Goal: Information Seeking & Learning: Learn about a topic

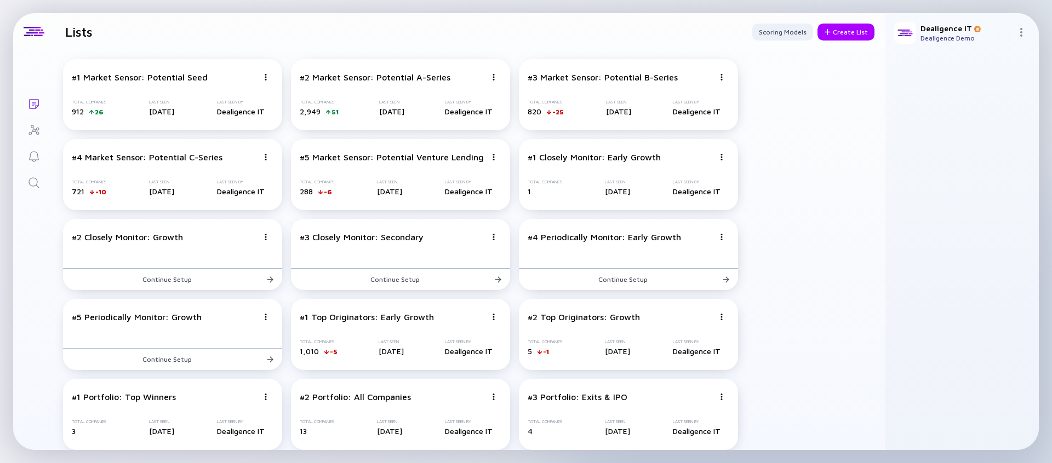
scroll to position [569, 0]
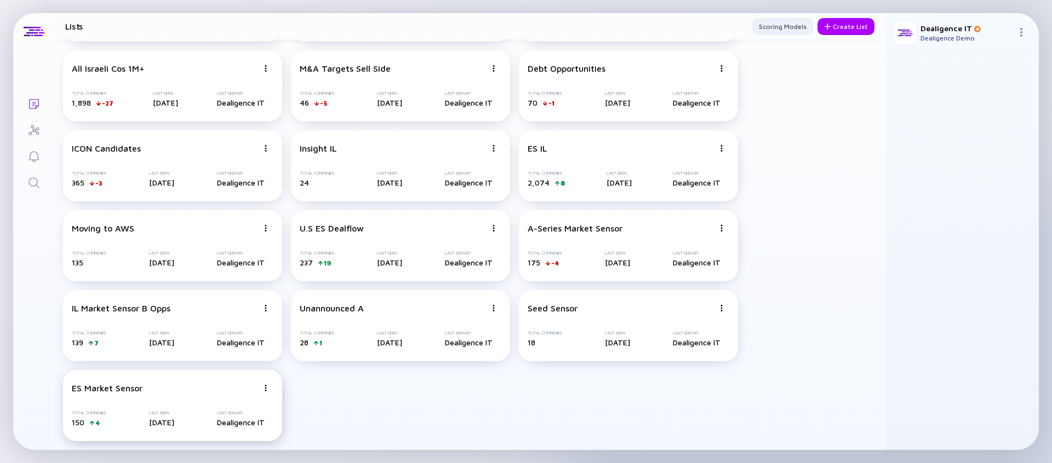
click at [266, 387] on img at bounding box center [265, 388] width 7 height 7
click at [216, 369] on div "Delete List" at bounding box center [226, 369] width 65 height 22
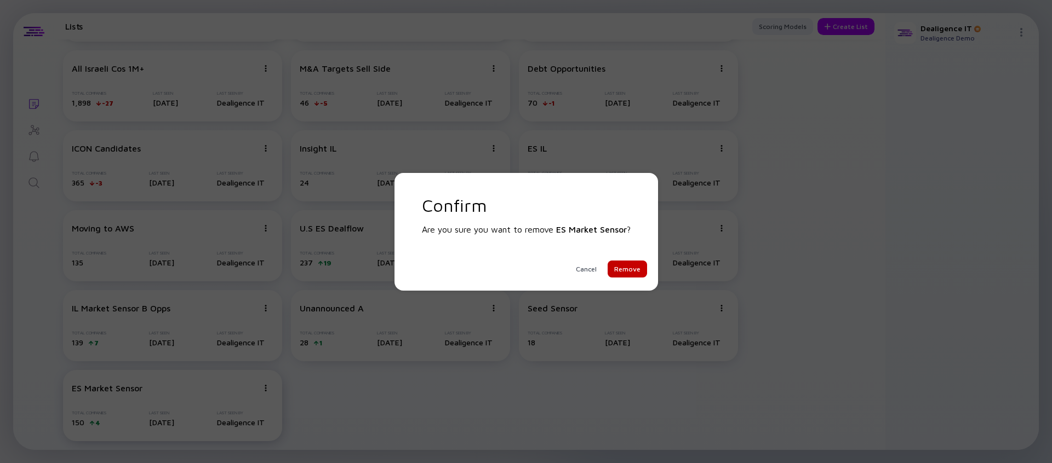
click at [628, 270] on div "Remove" at bounding box center [627, 269] width 39 height 17
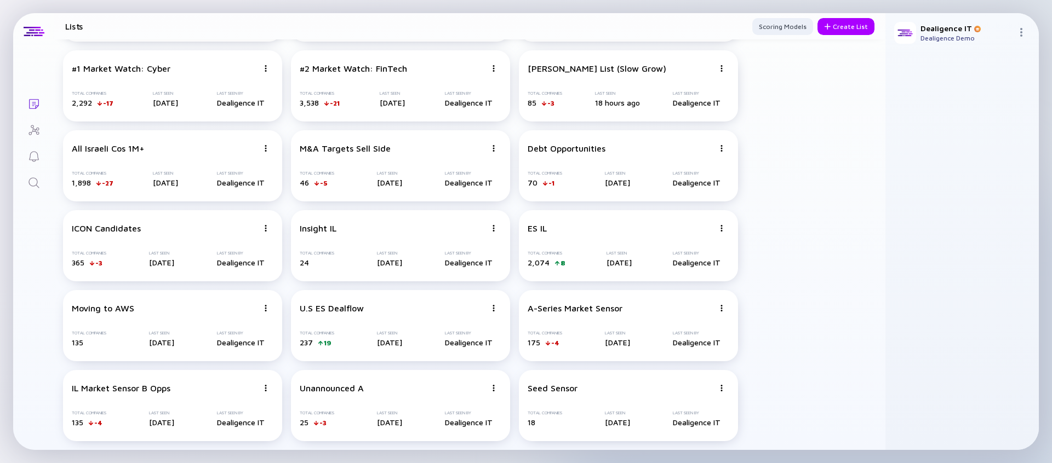
scroll to position [489, 0]
click at [721, 389] on img at bounding box center [721, 388] width 7 height 7
click at [689, 370] on div "Delete List" at bounding box center [682, 369] width 65 height 22
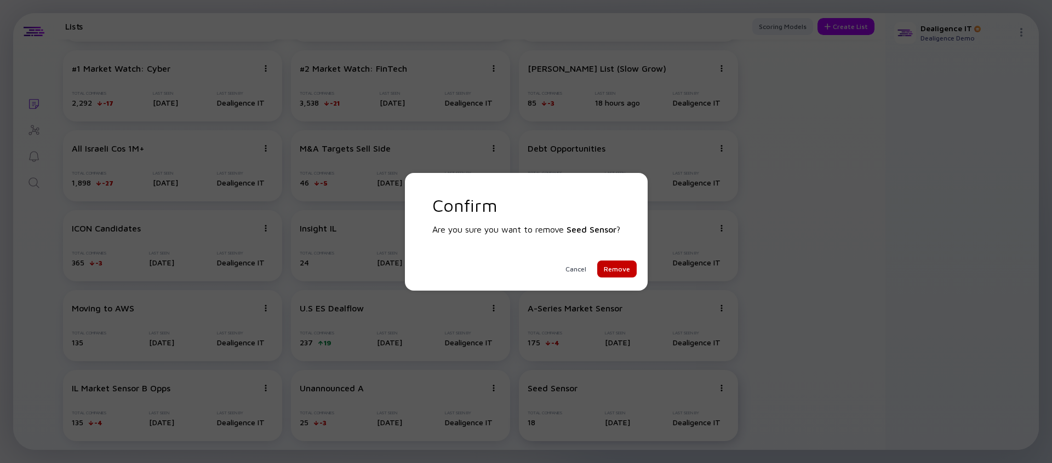
click at [617, 265] on div "Remove" at bounding box center [616, 269] width 39 height 17
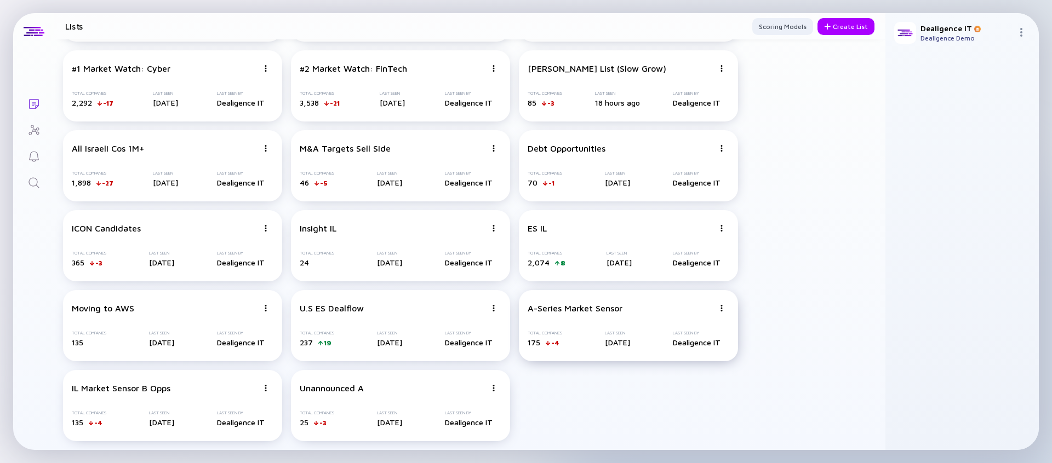
click at [722, 310] on img at bounding box center [721, 308] width 7 height 7
click at [669, 396] on div "Delete List" at bounding box center [682, 393] width 65 height 22
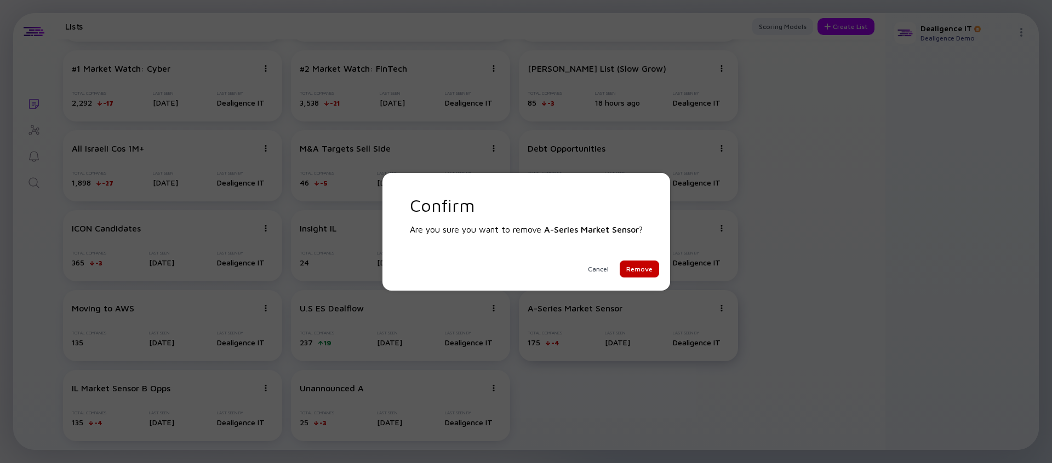
click at [633, 264] on div "Remove" at bounding box center [639, 269] width 39 height 17
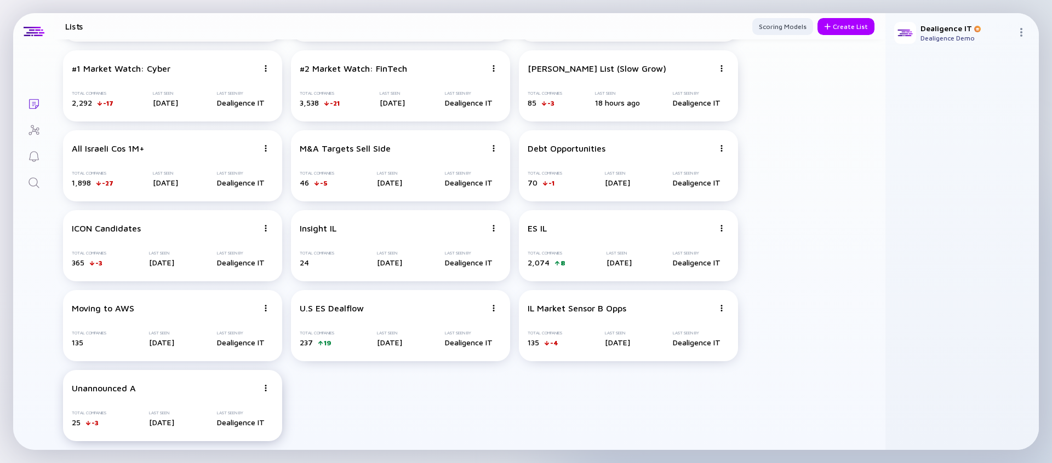
click at [265, 386] on img at bounding box center [265, 388] width 7 height 7
click at [231, 372] on div "Delete List" at bounding box center [226, 369] width 65 height 22
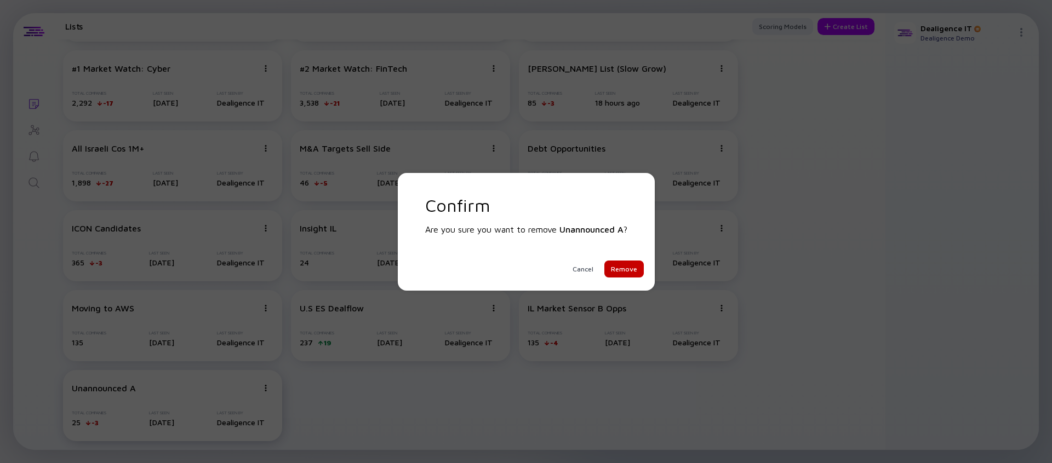
click at [633, 272] on div "Remove" at bounding box center [623, 269] width 39 height 17
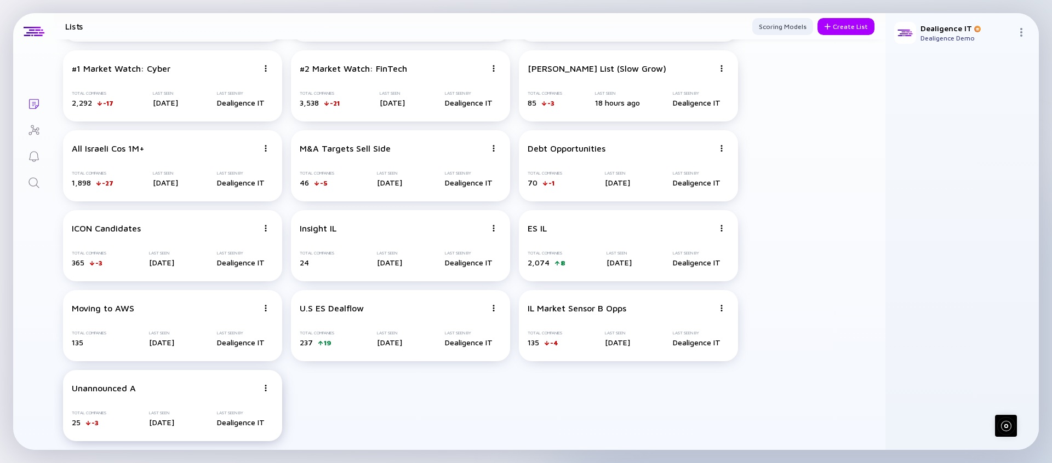
scroll to position [409, 0]
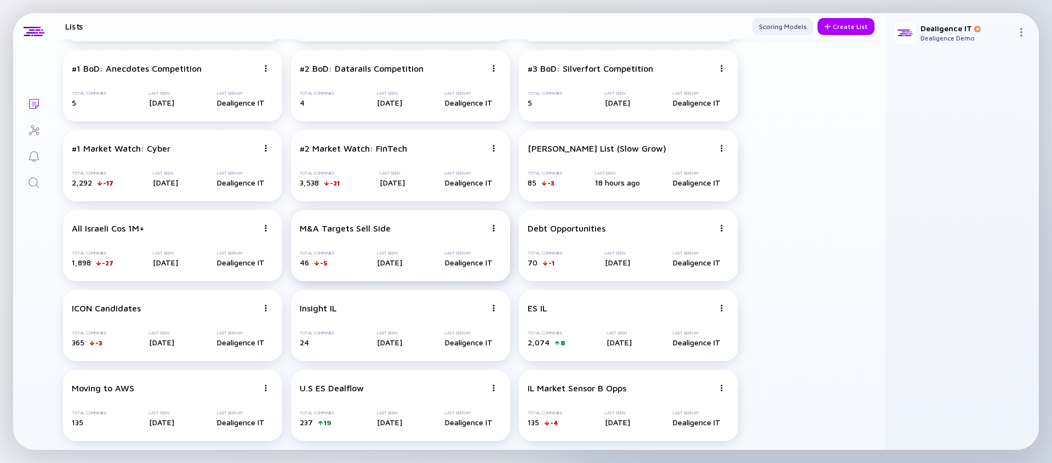
click at [492, 231] on img at bounding box center [493, 228] width 7 height 7
click at [440, 316] on div "Delete List" at bounding box center [454, 313] width 65 height 22
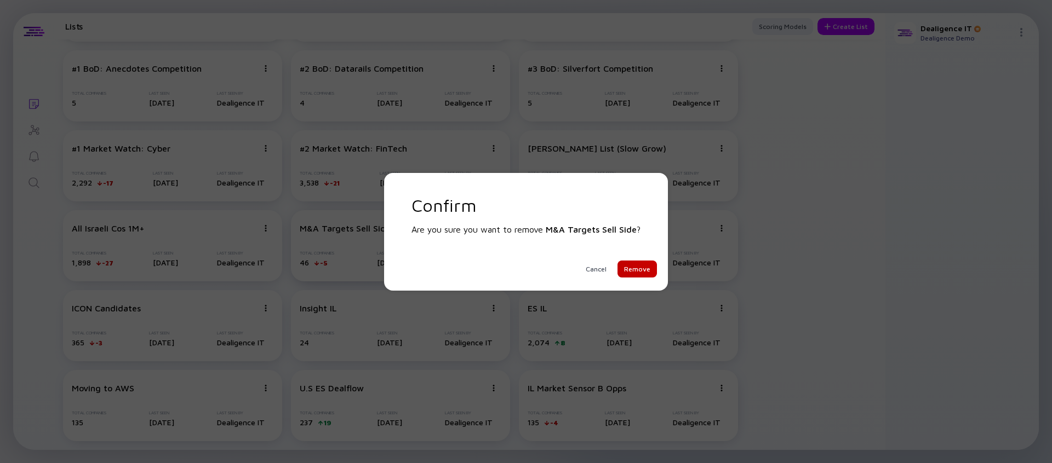
click at [639, 271] on div "Remove" at bounding box center [636, 269] width 39 height 17
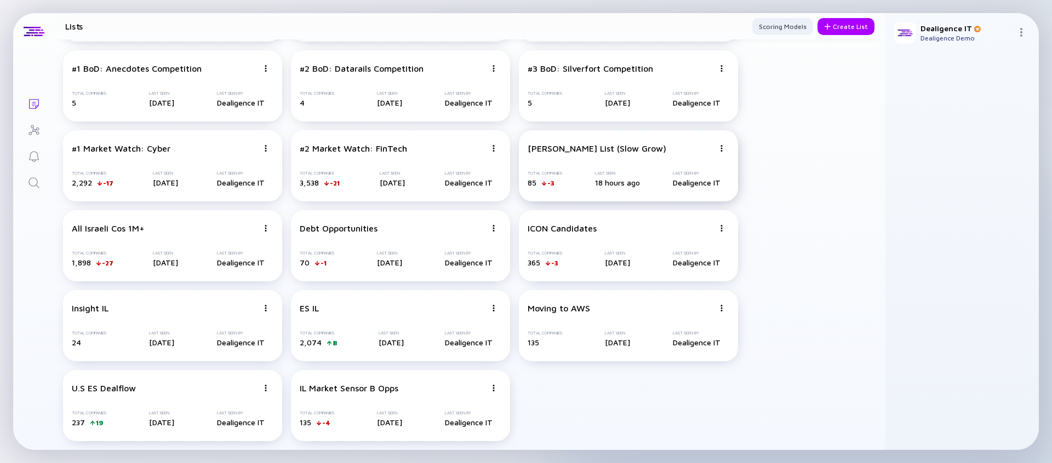
click at [723, 147] on img at bounding box center [721, 148] width 7 height 7
click at [769, 198] on div "#1 Market Sensor: Potential Seed Total Companies 912 26 Last Seen [DATE] Last S…" at bounding box center [469, 46] width 831 height 809
click at [722, 225] on img at bounding box center [721, 228] width 7 height 7
click at [678, 312] on div "Delete List" at bounding box center [682, 313] width 65 height 22
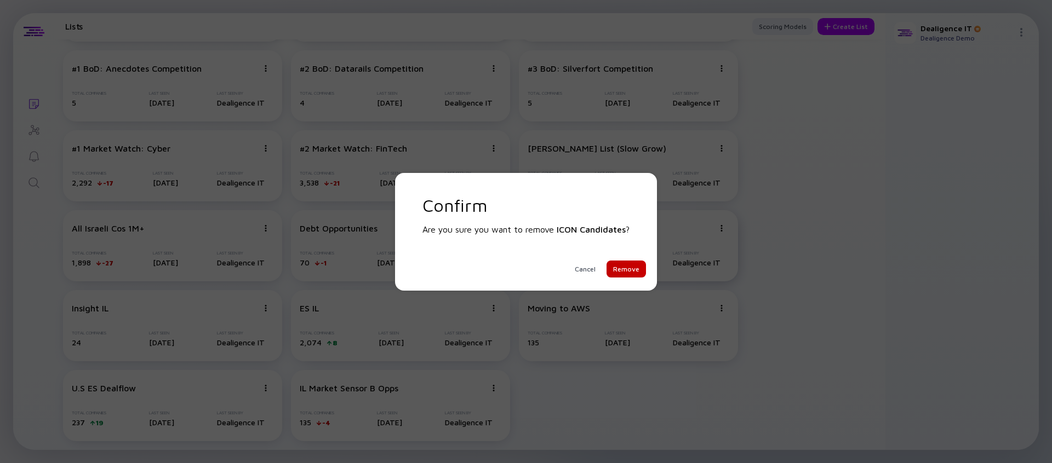
click at [624, 272] on div "Remove" at bounding box center [625, 269] width 39 height 17
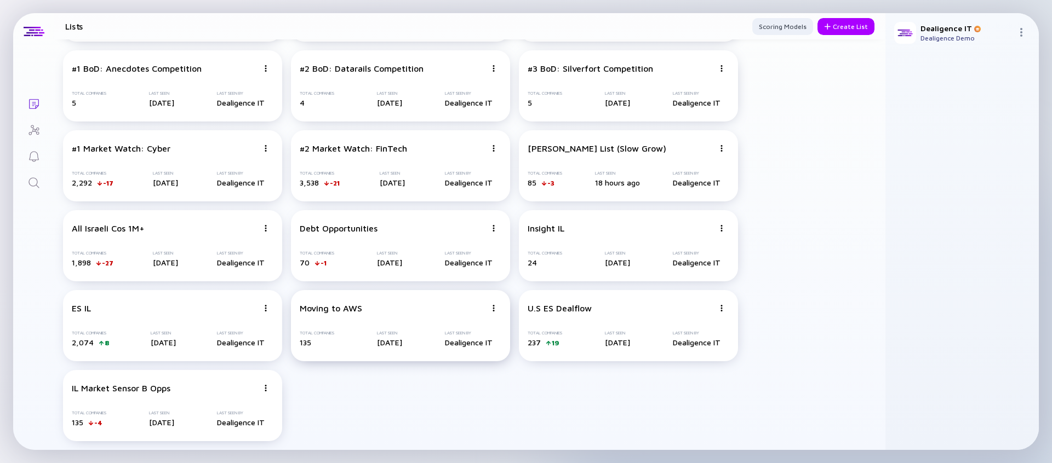
click at [493, 309] on img at bounding box center [493, 308] width 7 height 7
click at [449, 390] on div "Delete List" at bounding box center [454, 393] width 65 height 22
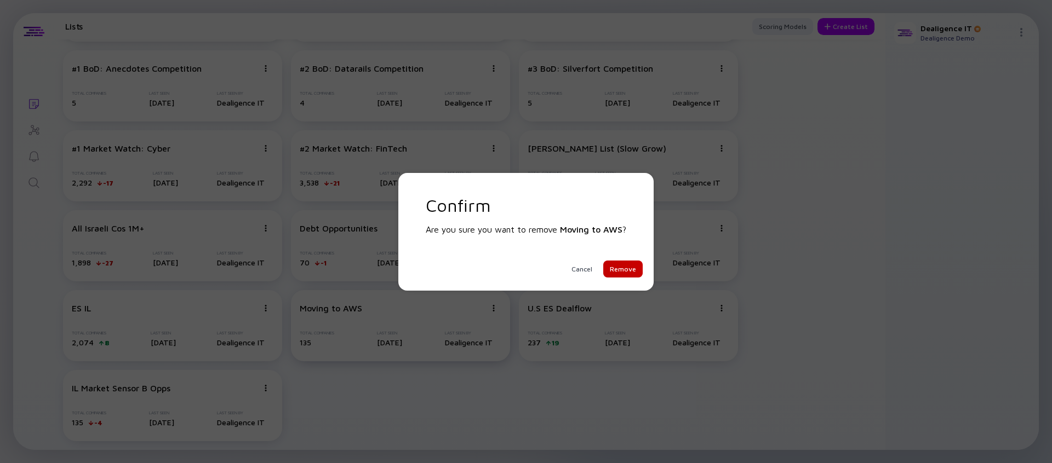
click at [617, 272] on div "Remove" at bounding box center [622, 269] width 39 height 17
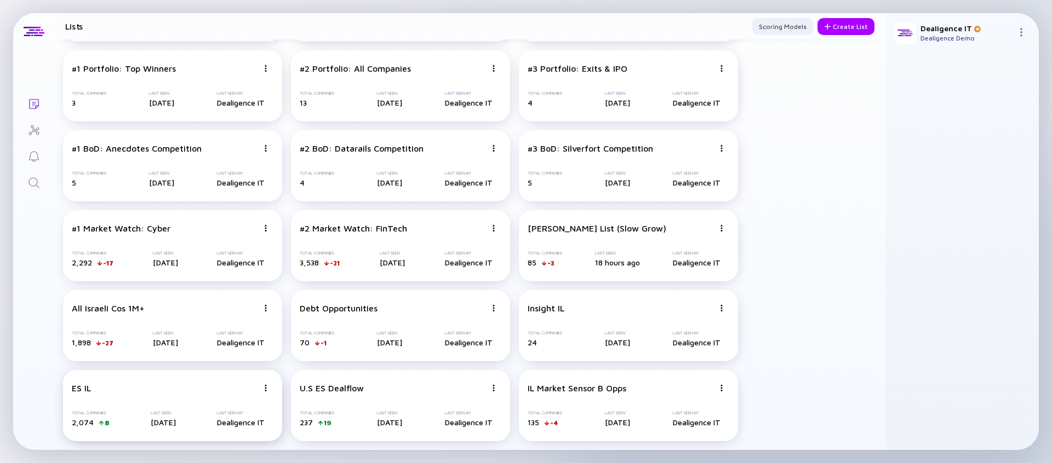
scroll to position [329, 0]
click at [492, 390] on img at bounding box center [493, 388] width 7 height 7
click at [454, 375] on div "Delete List" at bounding box center [454, 369] width 65 height 22
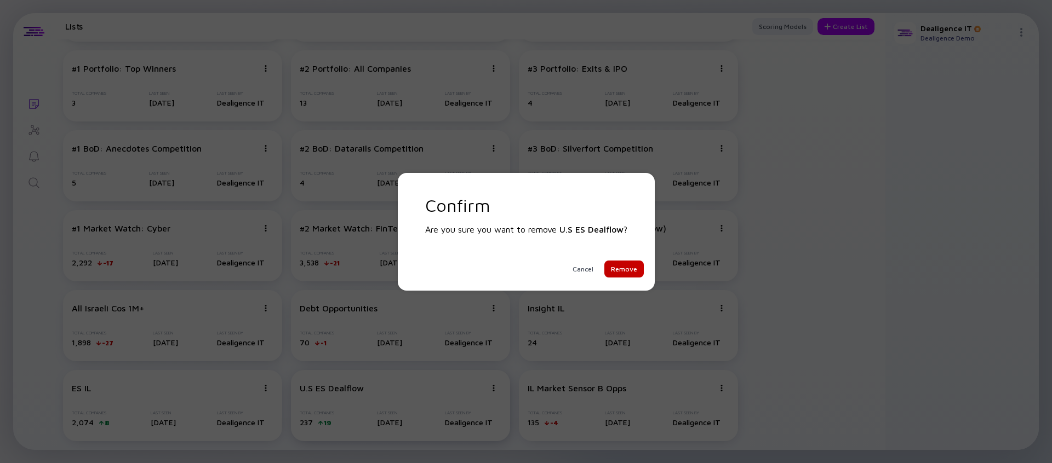
click at [615, 266] on div "Remove" at bounding box center [623, 269] width 39 height 17
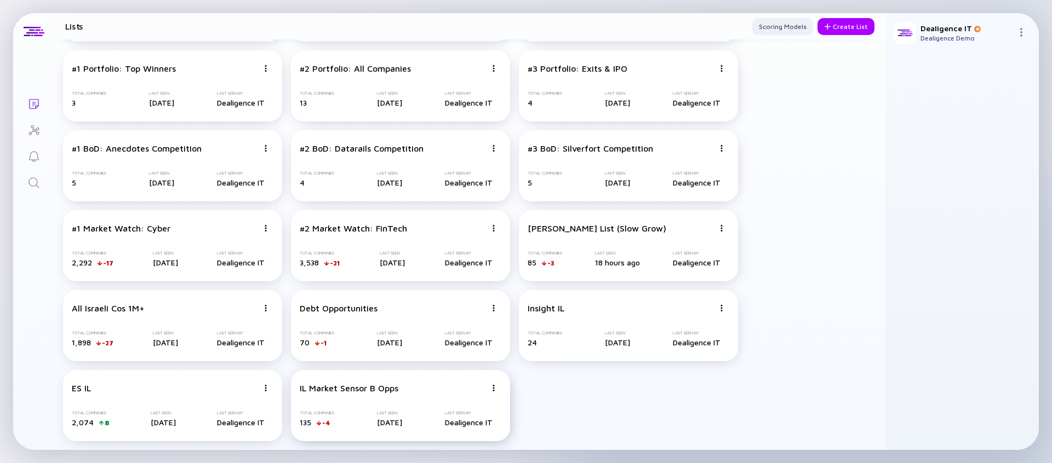
click at [492, 388] on img at bounding box center [493, 388] width 7 height 7
click at [454, 374] on div "Delete List" at bounding box center [454, 369] width 65 height 22
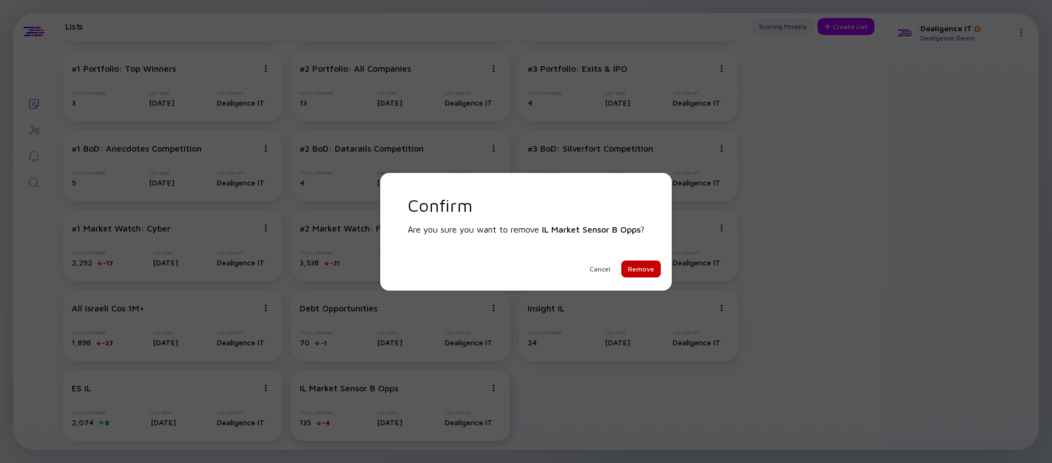
click at [634, 274] on div "Remove" at bounding box center [640, 269] width 39 height 17
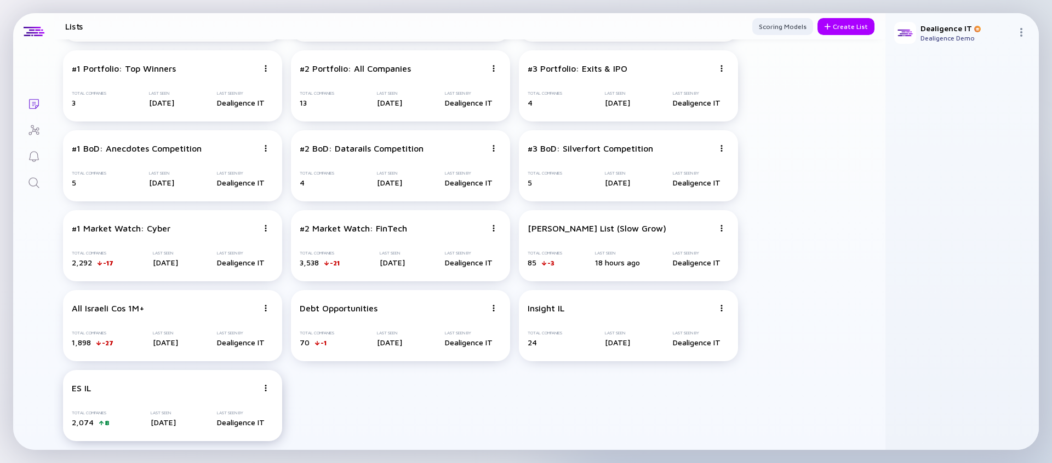
click at [265, 389] on img at bounding box center [265, 388] width 7 height 7
click at [243, 365] on div "Delete List" at bounding box center [226, 369] width 65 height 22
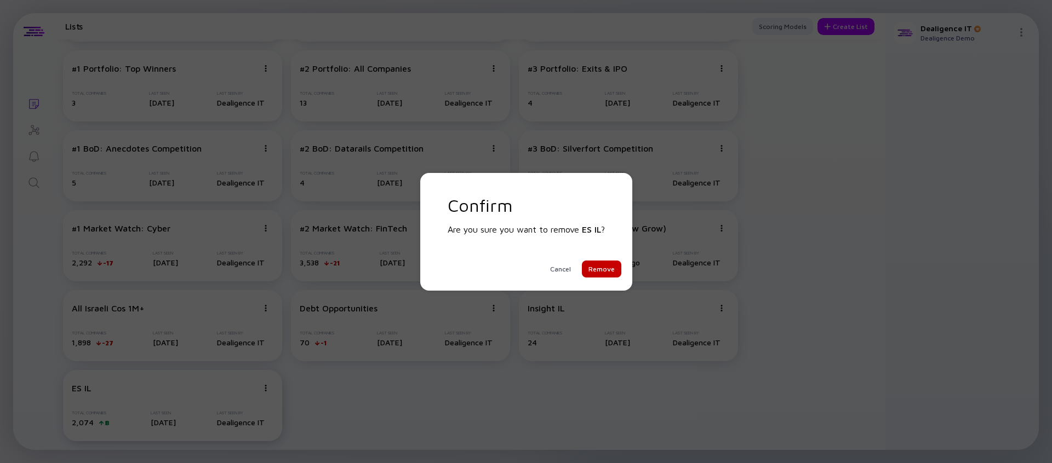
click at [605, 272] on div "Remove" at bounding box center [601, 269] width 39 height 17
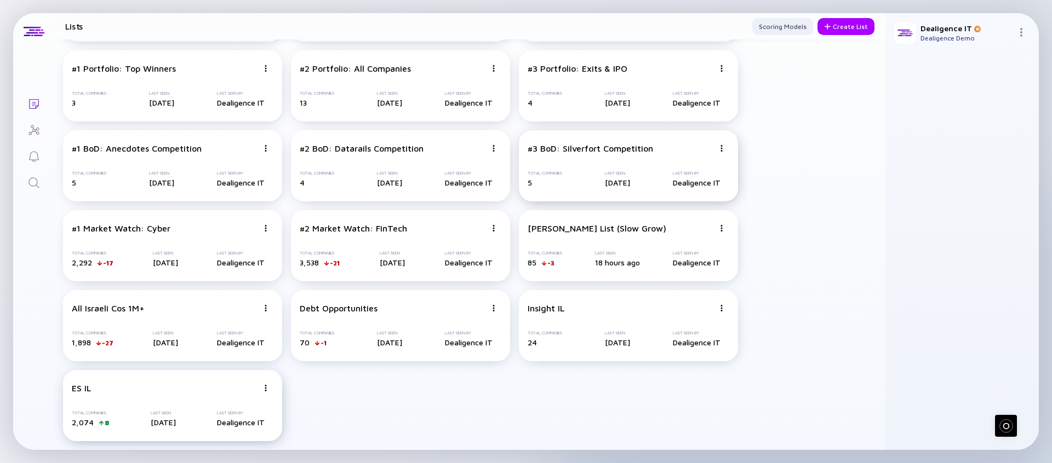
scroll to position [249, 0]
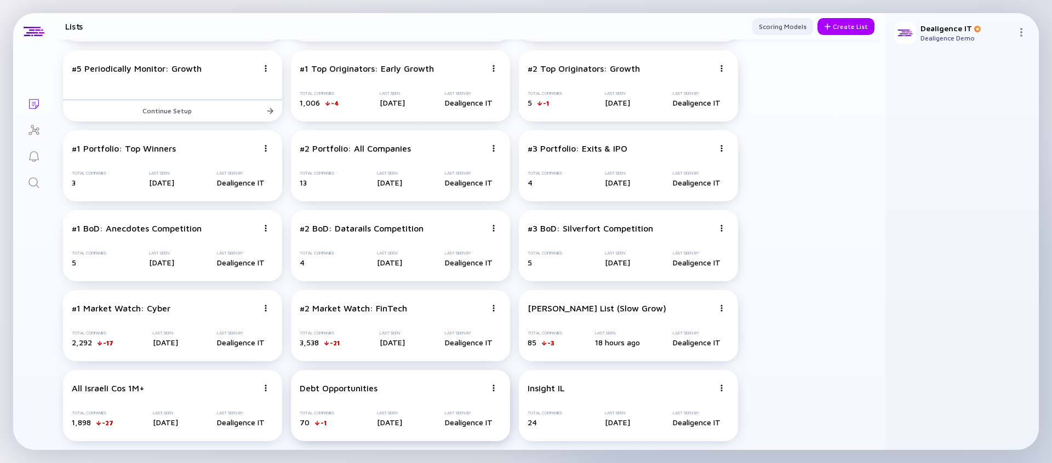
click at [493, 390] on img at bounding box center [493, 388] width 7 height 7
click at [462, 370] on div "Delete List" at bounding box center [454, 369] width 65 height 22
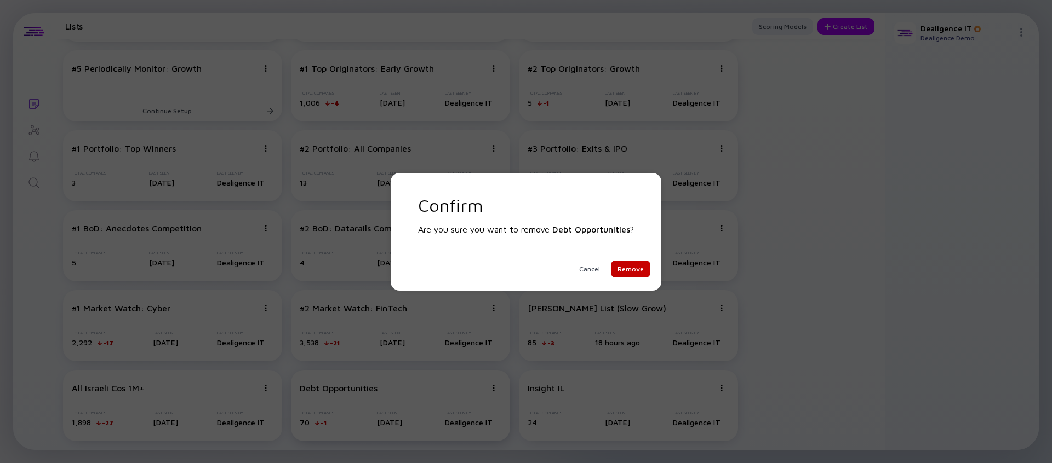
click at [633, 268] on div "Remove" at bounding box center [630, 269] width 39 height 17
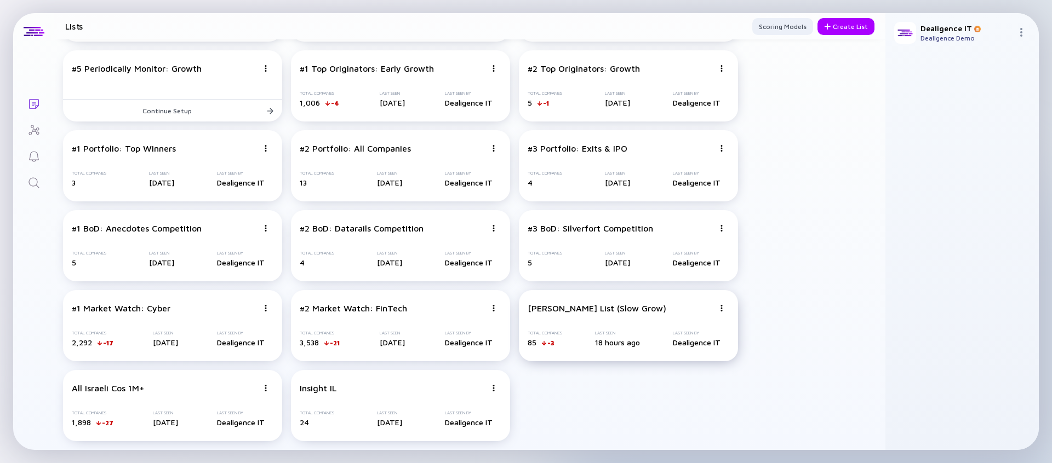
click at [721, 306] on img at bounding box center [721, 308] width 7 height 7
click at [667, 394] on div "Delete List" at bounding box center [682, 393] width 65 height 22
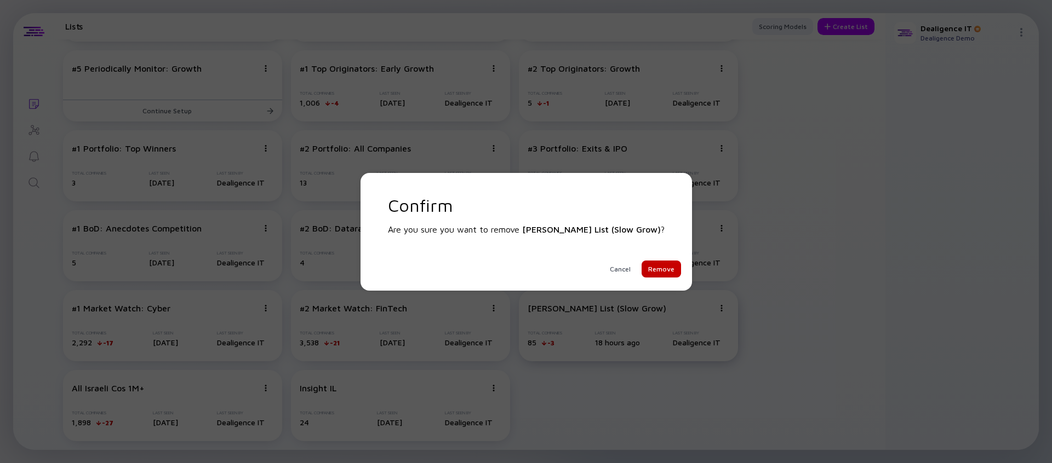
click at [644, 273] on div "Remove" at bounding box center [660, 269] width 39 height 17
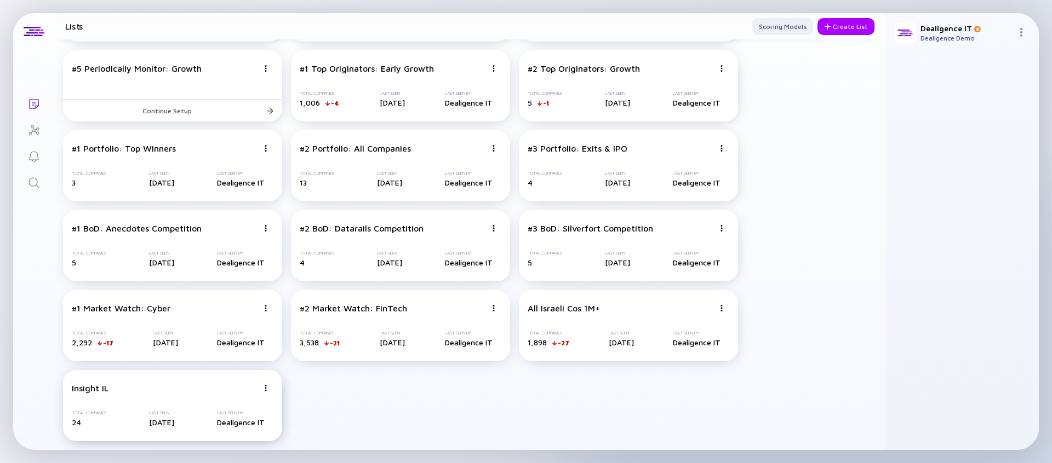
click at [267, 388] on img at bounding box center [265, 388] width 7 height 7
click at [230, 367] on div "Delete List" at bounding box center [226, 369] width 65 height 22
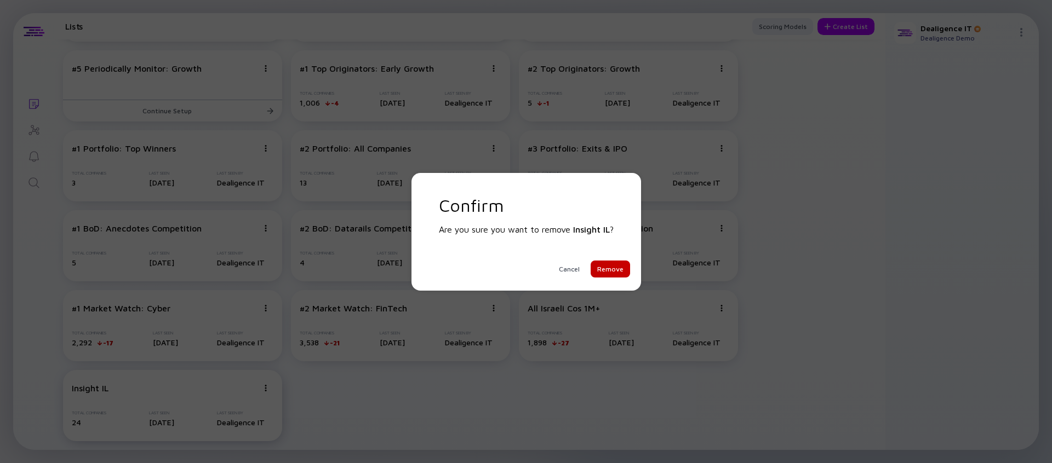
click at [629, 267] on div "Remove" at bounding box center [610, 269] width 39 height 17
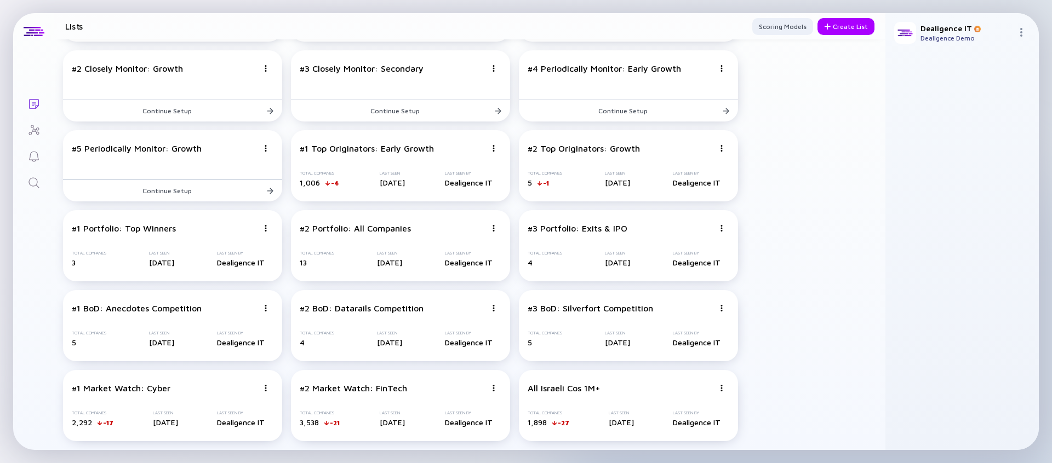
scroll to position [169, 0]
click at [32, 183] on icon "Search" at bounding box center [33, 182] width 13 height 13
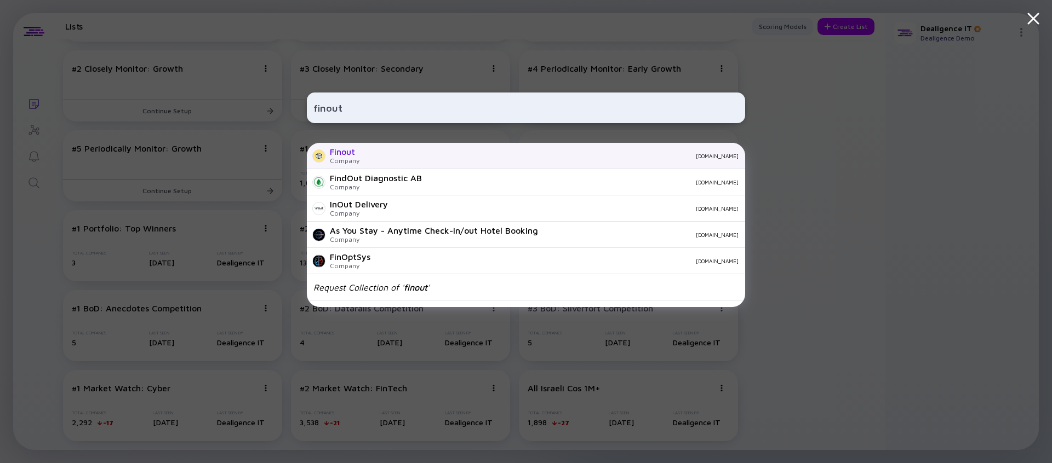
type input "finout"
click at [444, 159] on div "[DOMAIN_NAME]" at bounding box center [553, 156] width 370 height 7
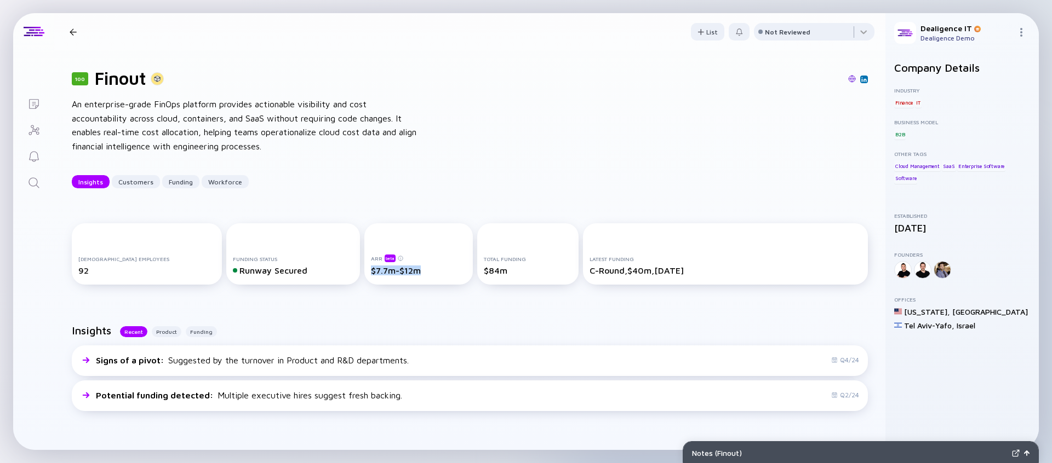
drag, startPoint x: 400, startPoint y: 270, endPoint x: 344, endPoint y: 268, distance: 56.4
click at [344, 268] on div "[DEMOGRAPHIC_DATA] Employees 92 Funding Status Runway Secured ARR beta $7.7m-$1…" at bounding box center [470, 257] width 796 height 66
click at [371, 272] on div "$7.7m-$12m" at bounding box center [419, 271] width 96 height 10
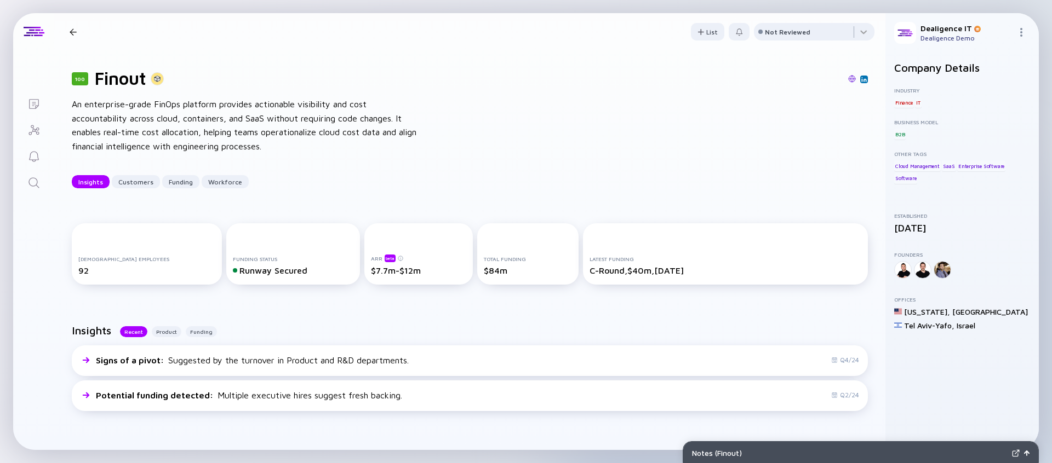
click at [211, 115] on div "An enterprise-grade FinOps platform provides actionable visibility and cost acc…" at bounding box center [247, 126] width 351 height 56
drag, startPoint x: 408, startPoint y: 274, endPoint x: 332, endPoint y: 274, distance: 75.6
click at [332, 274] on div "[DEMOGRAPHIC_DATA] Employees 92 Funding Status Runway Secured ARR beta $7.7m-$1…" at bounding box center [470, 257] width 796 height 66
click at [384, 275] on div "$7.7m-$12m" at bounding box center [419, 271] width 96 height 10
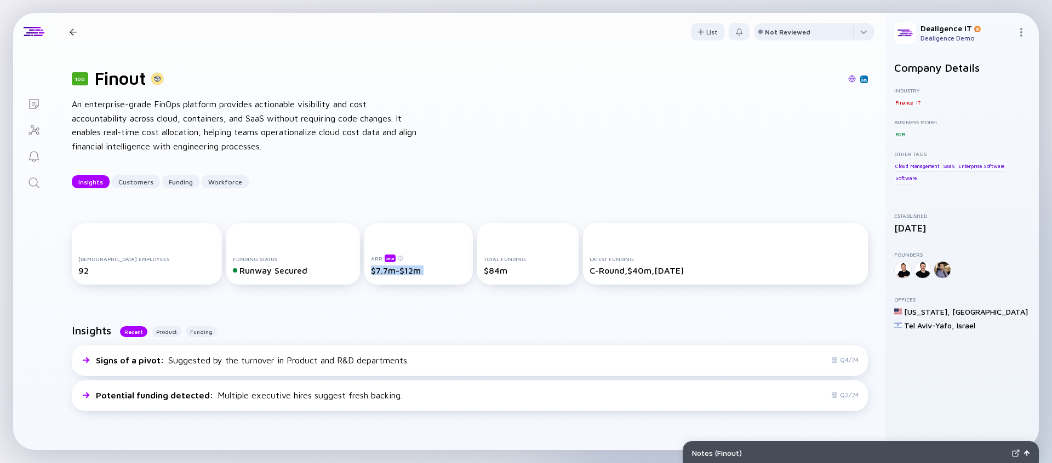
click at [384, 275] on div "$7.7m-$12m" at bounding box center [419, 271] width 96 height 10
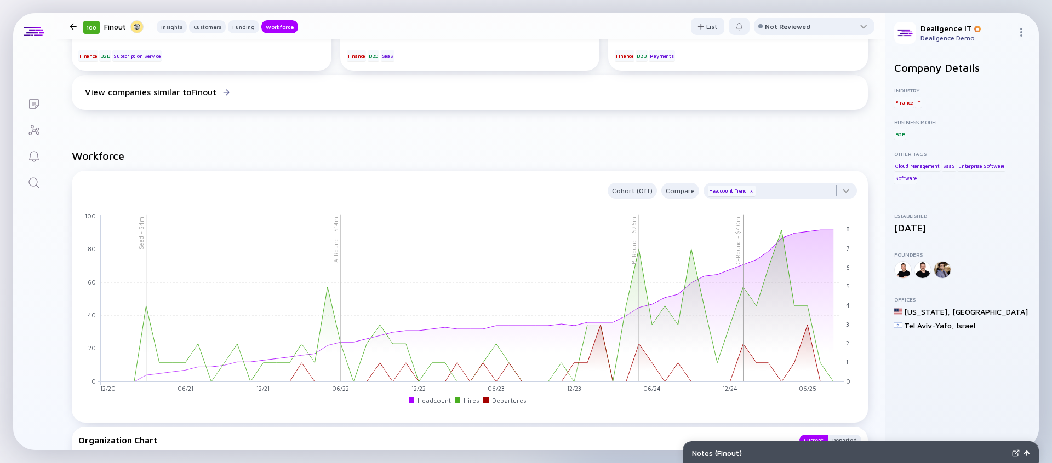
scroll to position [1067, 0]
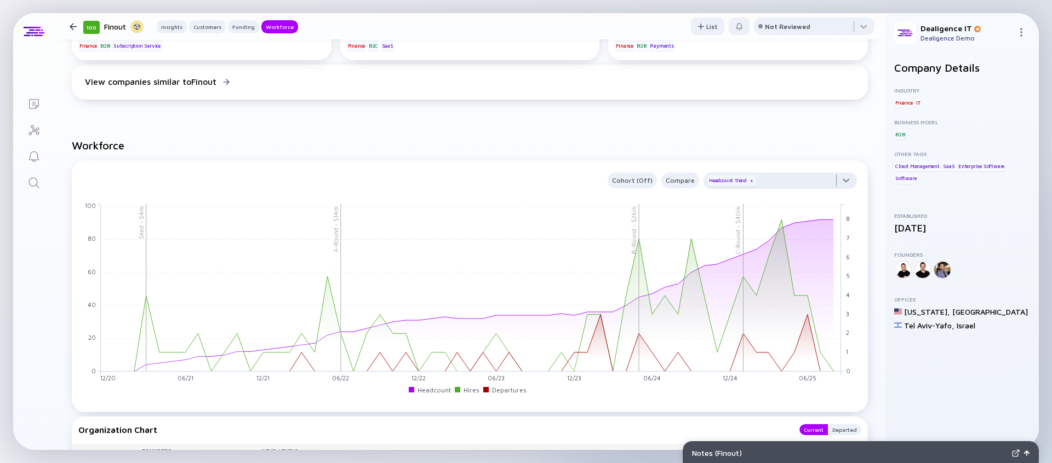
click at [776, 184] on div at bounding box center [779, 184] width 153 height 22
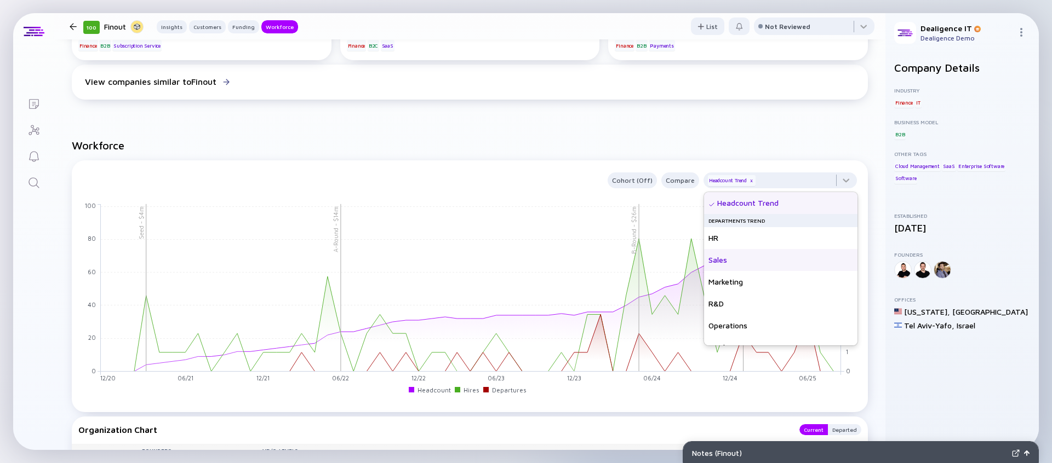
click at [760, 265] on div "Sales" at bounding box center [780, 260] width 153 height 22
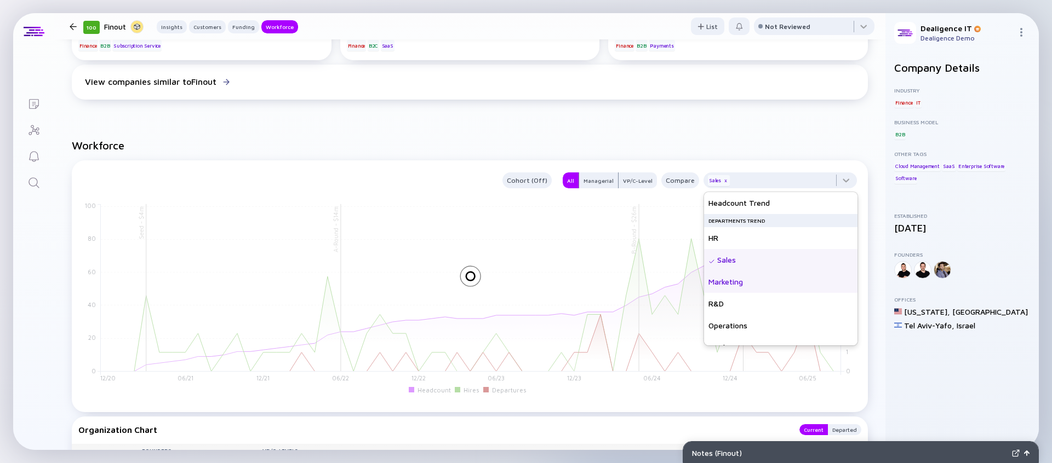
click at [759, 281] on div "Marketing" at bounding box center [780, 282] width 153 height 22
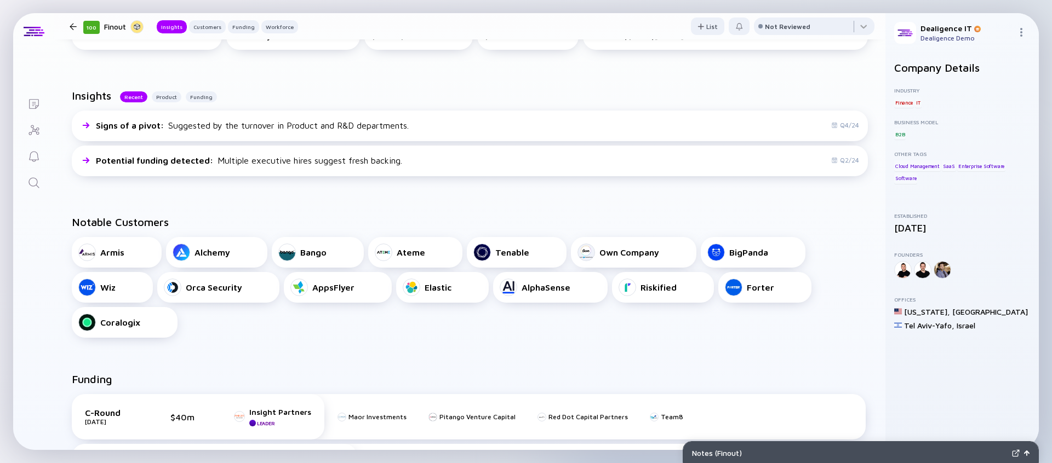
scroll to position [141, 0]
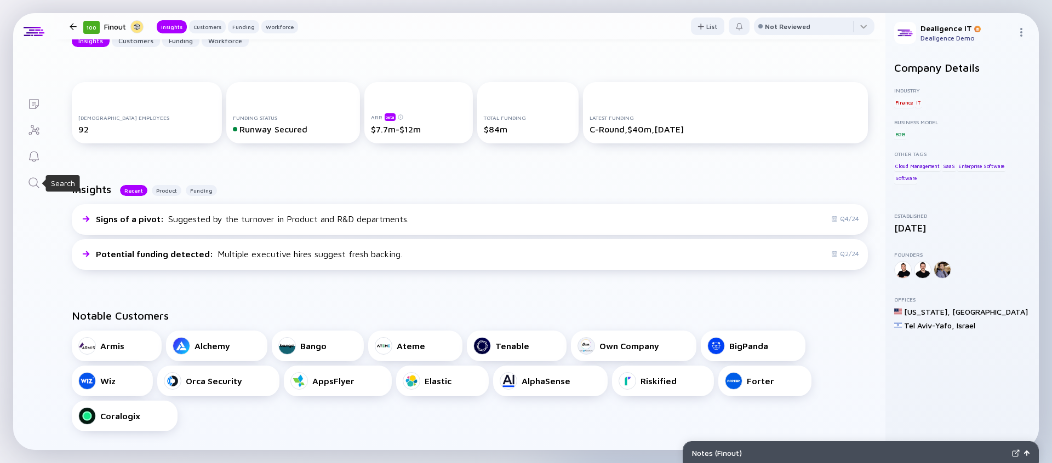
click at [36, 186] on icon "Search" at bounding box center [33, 182] width 13 height 13
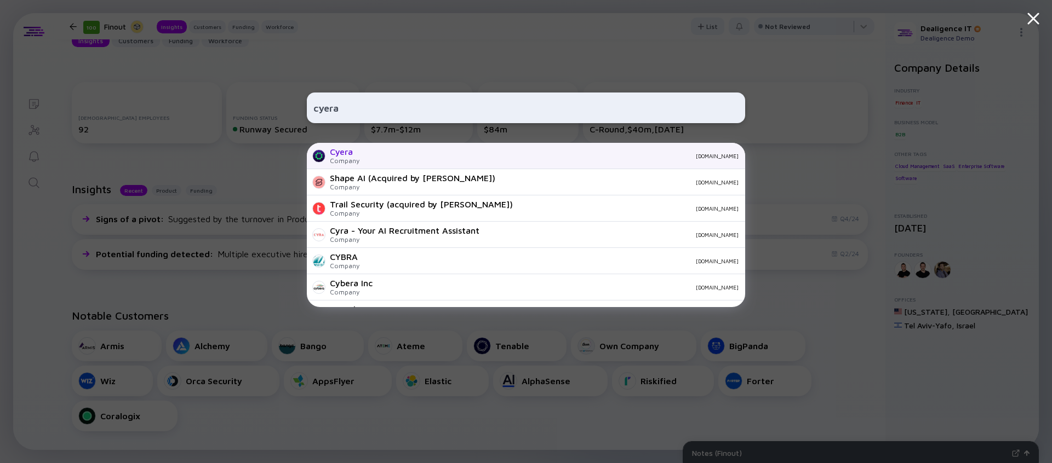
type input "cyera"
click at [419, 159] on div "[DOMAIN_NAME]" at bounding box center [553, 156] width 370 height 7
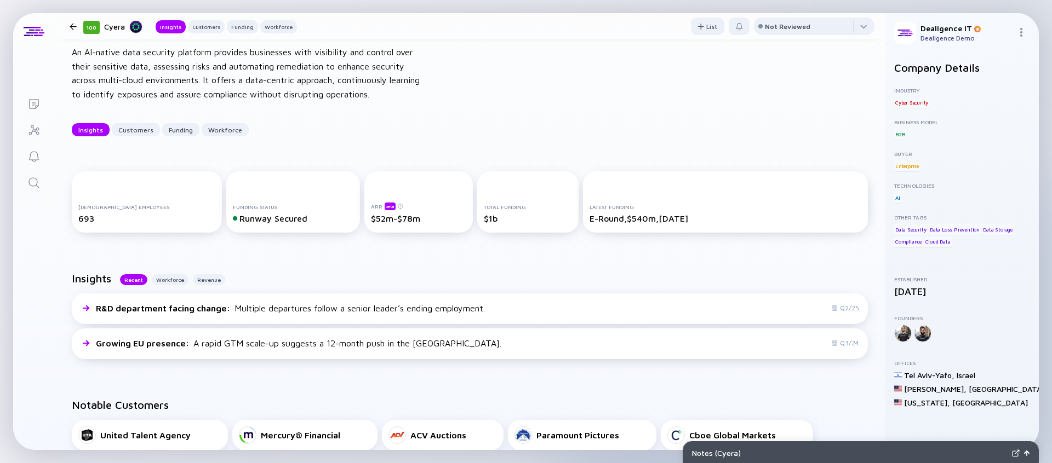
scroll to position [59, 0]
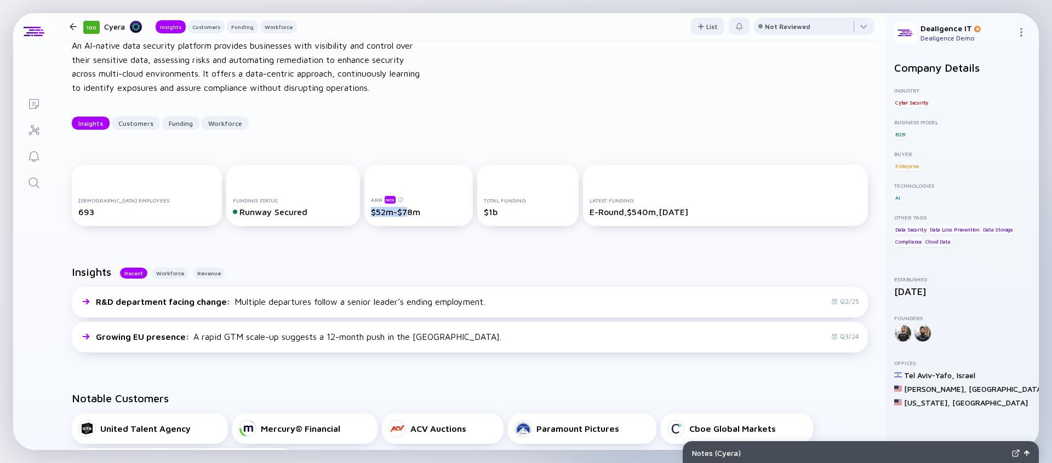
drag, startPoint x: 388, startPoint y: 211, endPoint x: 352, endPoint y: 211, distance: 36.2
click at [371, 211] on div "$52m-$78m" at bounding box center [418, 212] width 95 height 10
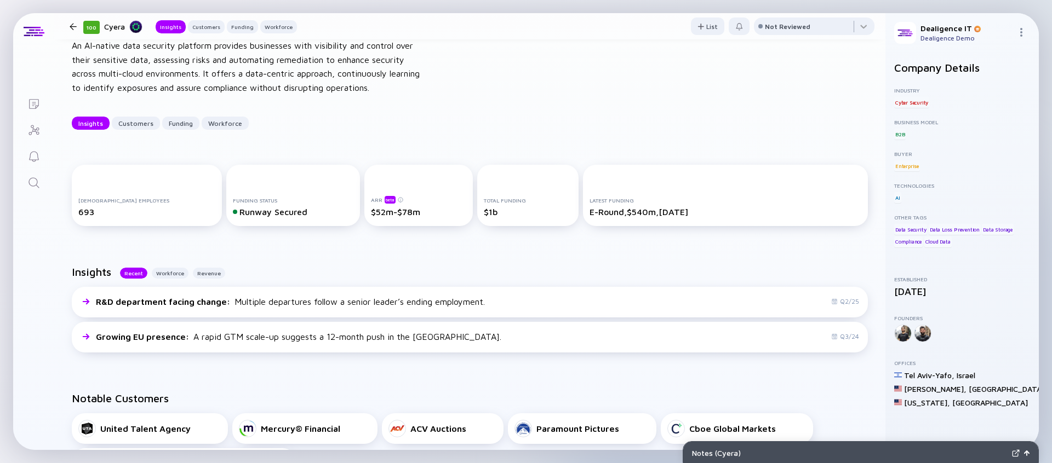
click at [420, 240] on div "[DEMOGRAPHIC_DATA] Employees 693 Funding Status Runway Secured ARR beta $52m-$7…" at bounding box center [469, 197] width 831 height 101
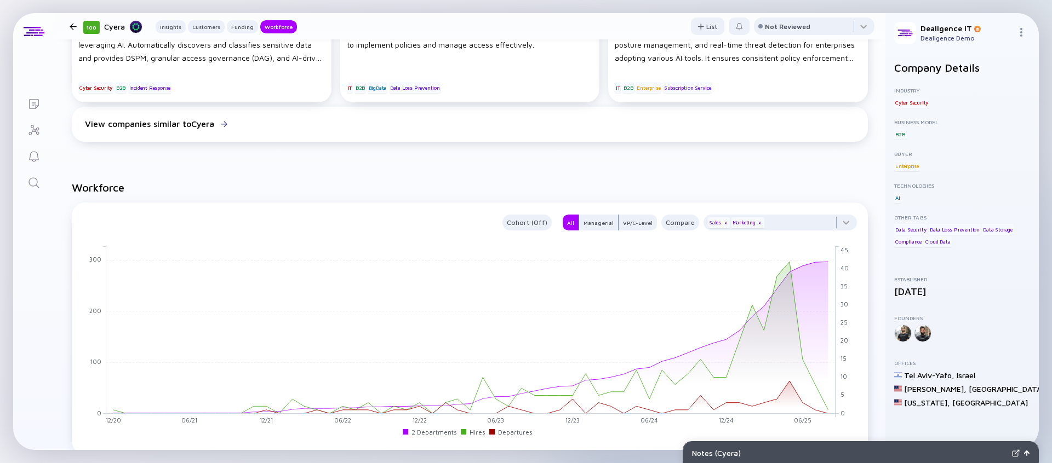
scroll to position [1096, 0]
click at [786, 225] on div at bounding box center [779, 227] width 153 height 22
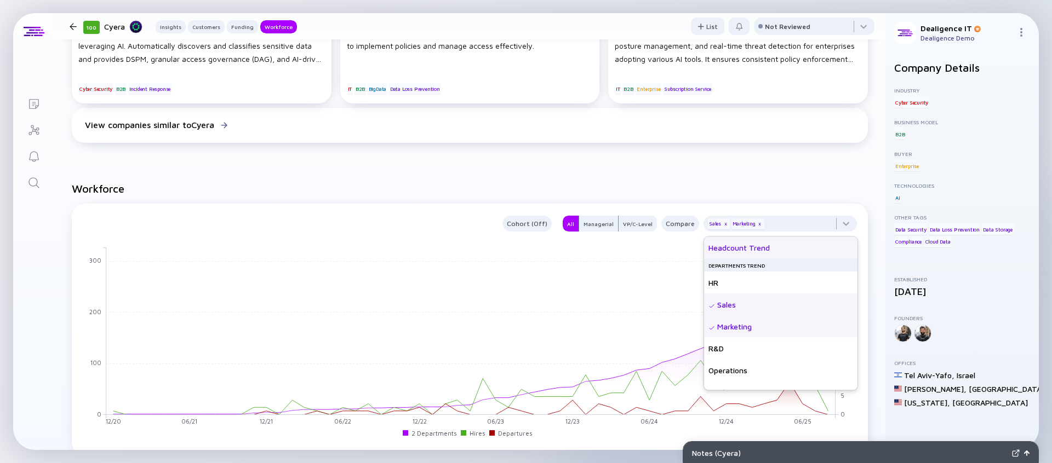
click at [770, 245] on div "Headcount Trend" at bounding box center [780, 248] width 153 height 22
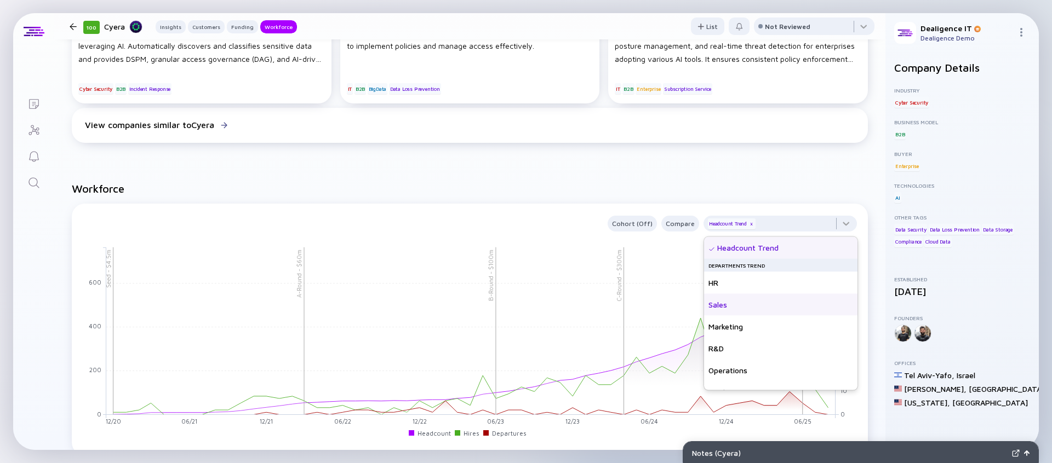
click at [730, 311] on div "Sales" at bounding box center [780, 305] width 153 height 22
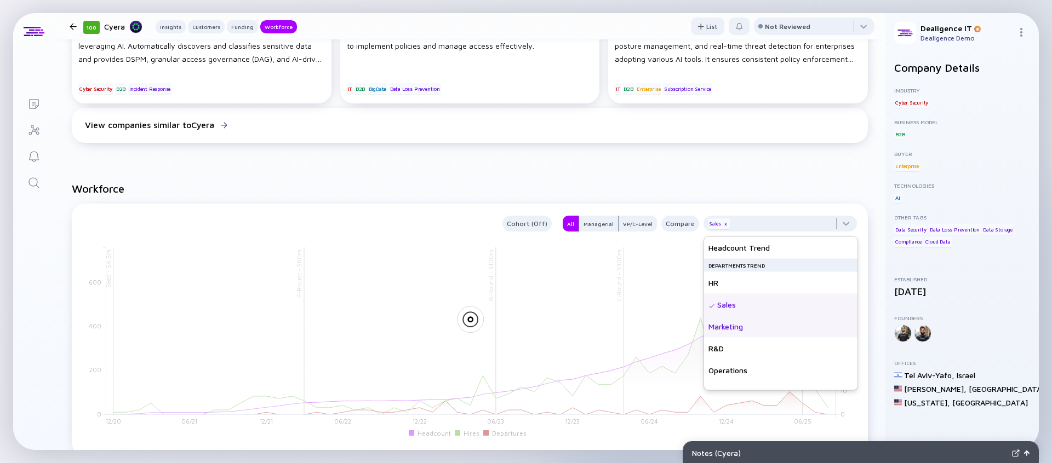
click at [730, 323] on div "Marketing" at bounding box center [780, 327] width 153 height 22
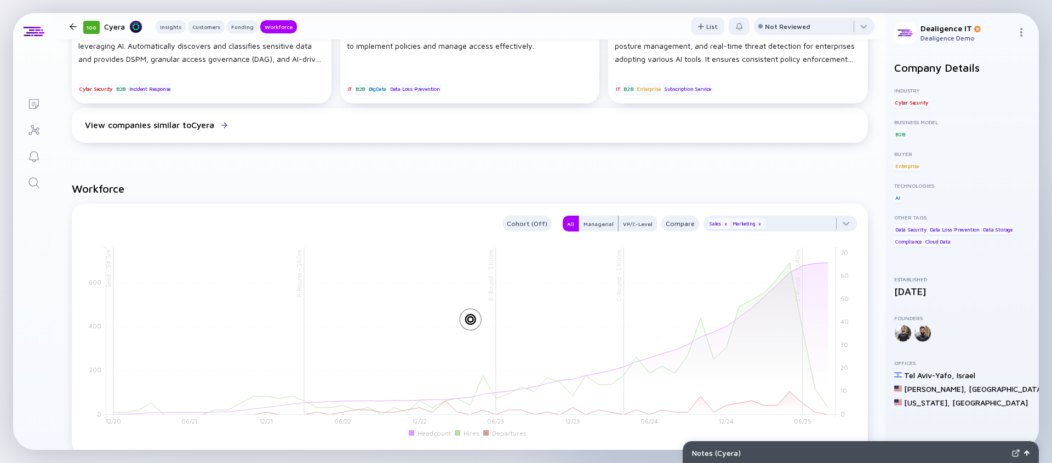
click at [725, 195] on h2 "Workforce" at bounding box center [470, 188] width 796 height 13
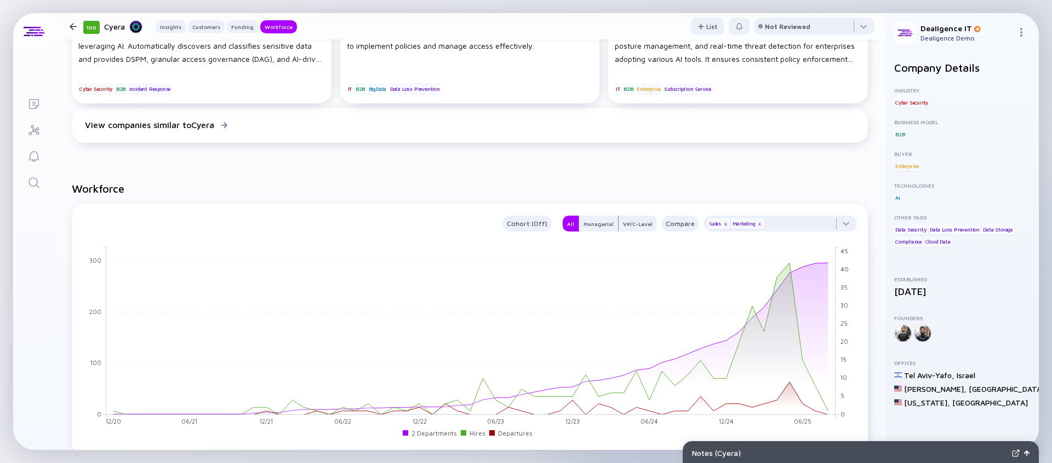
scroll to position [1105, 0]
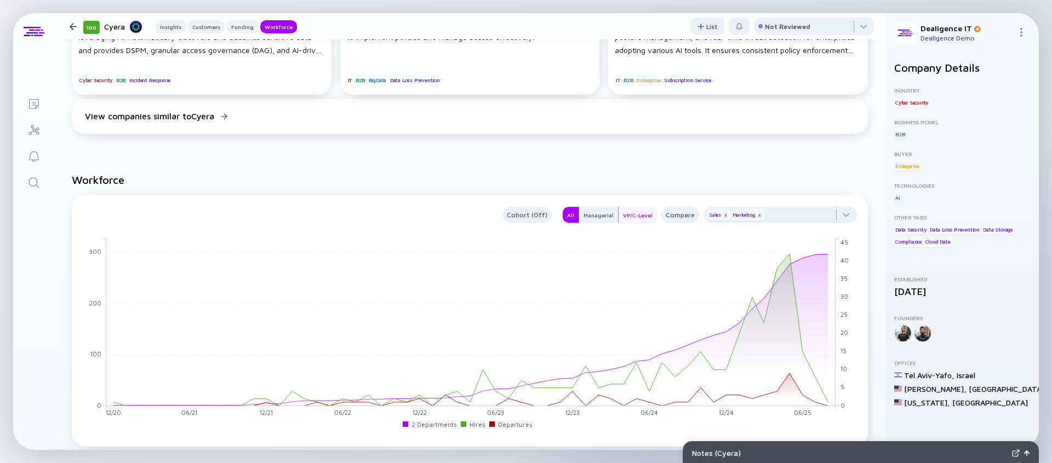
click at [642, 220] on div "VP/C-Level" at bounding box center [637, 215] width 38 height 11
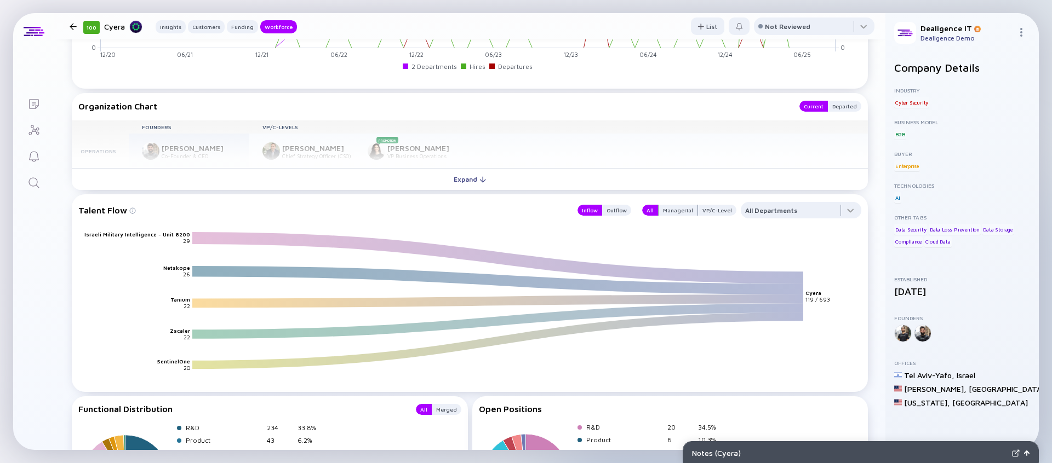
scroll to position [1471, 0]
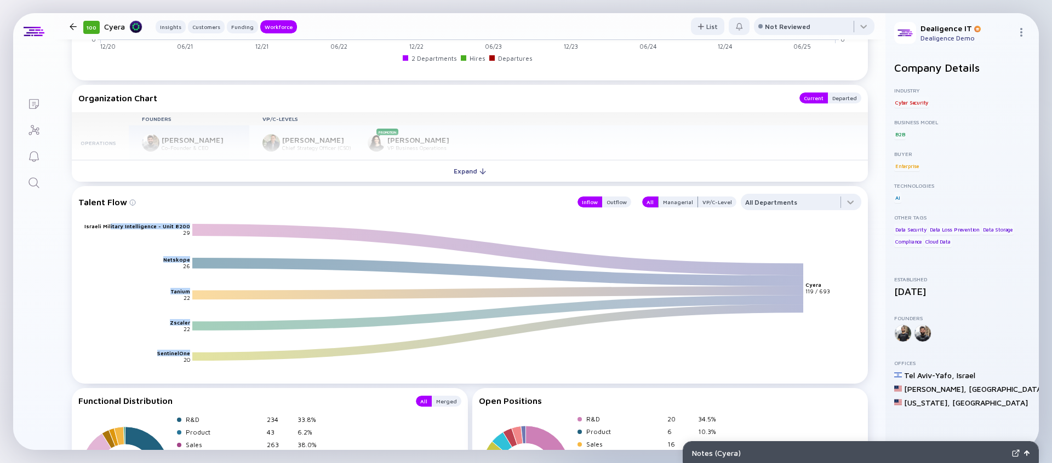
drag, startPoint x: 114, startPoint y: 228, endPoint x: 189, endPoint y: 354, distance: 146.8
click at [189, 354] on g "Israeli Military Intelligence - Unit 8200 Netskope Tanium Zscaler SentinelOne C…" at bounding box center [452, 290] width 737 height 133
click at [777, 207] on div at bounding box center [801, 205] width 121 height 22
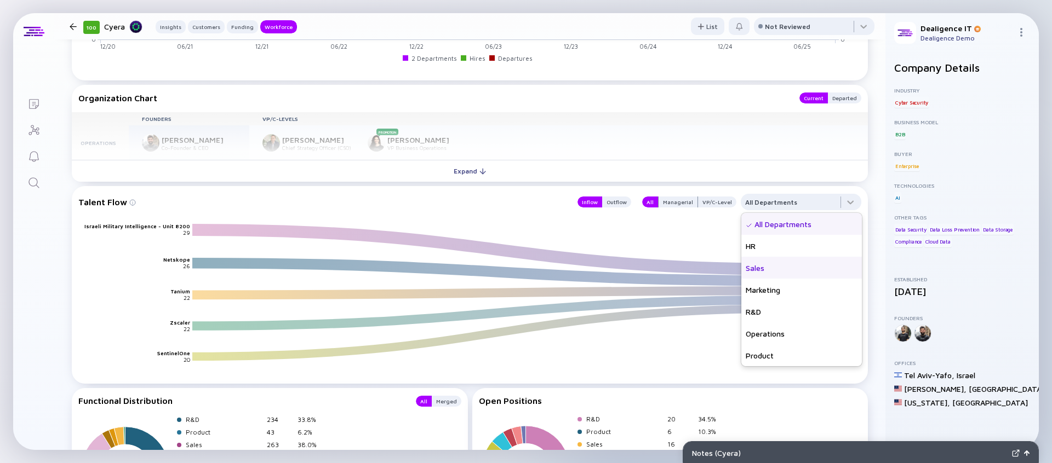
click at [757, 276] on div "Sales" at bounding box center [801, 268] width 121 height 22
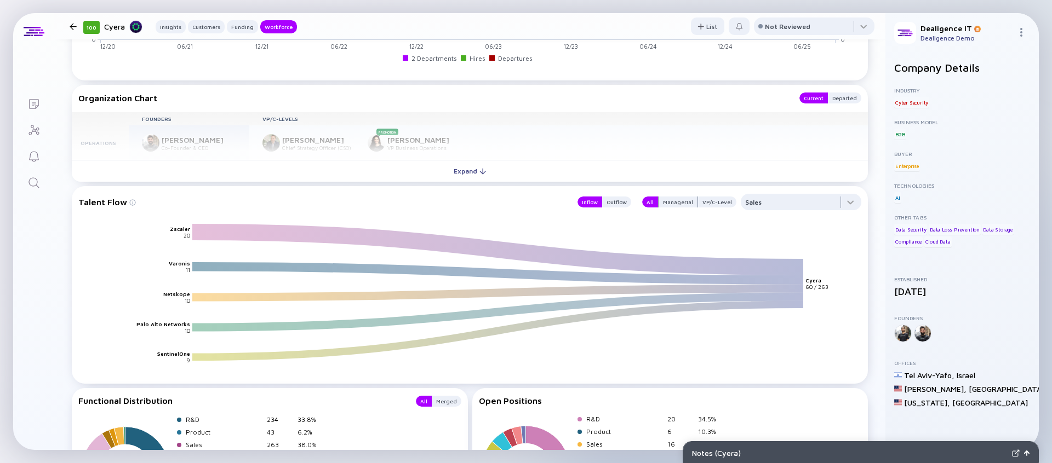
click at [169, 231] on icon "Zscaler Varonis Netskope Palo Alto Networks SentinelOne Cyera 20 11 10 10 9 60 …" at bounding box center [474, 303] width 783 height 158
drag, startPoint x: 171, startPoint y: 231, endPoint x: 198, endPoint y: 333, distance: 105.4
click at [198, 333] on icon "Zscaler Varonis Netskope Palo Alto Networks SentinelOne Cyera 20 11 10 10 9 60 …" at bounding box center [474, 303] width 783 height 158
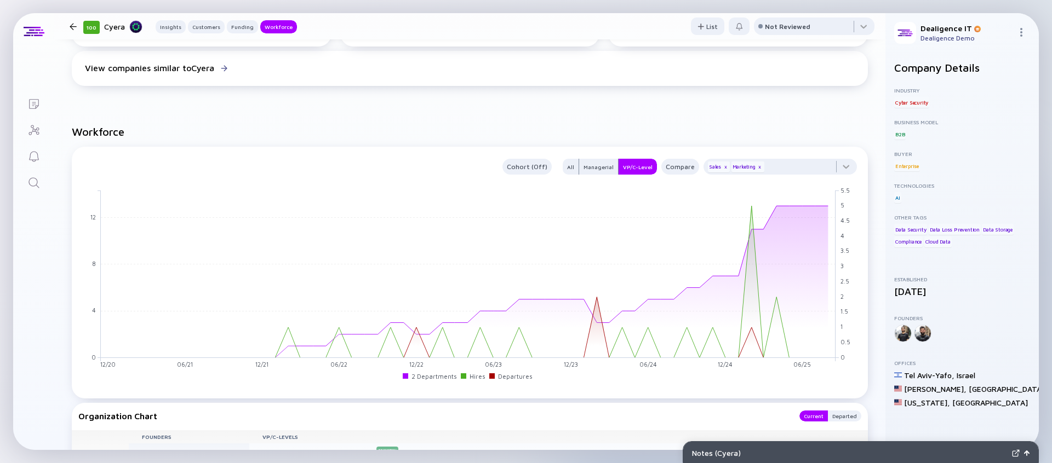
scroll to position [1119, 0]
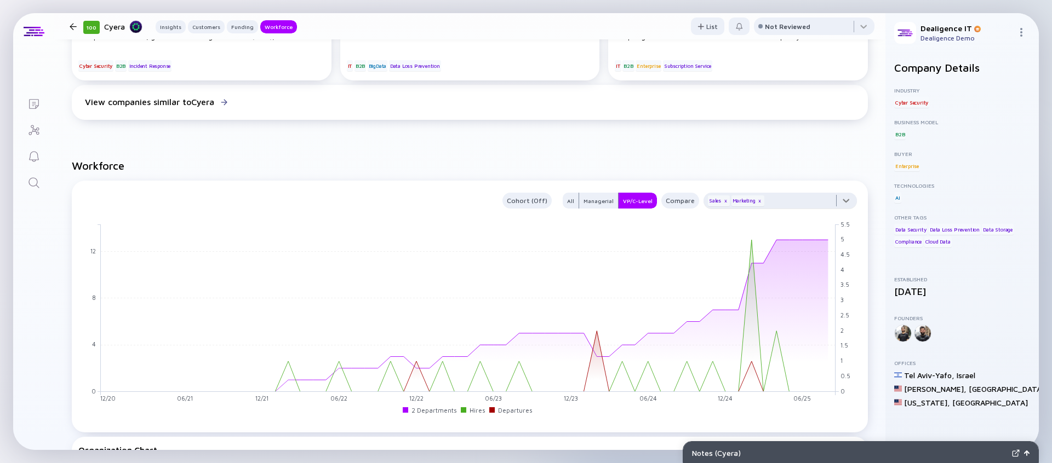
click at [846, 203] on div at bounding box center [779, 204] width 153 height 22
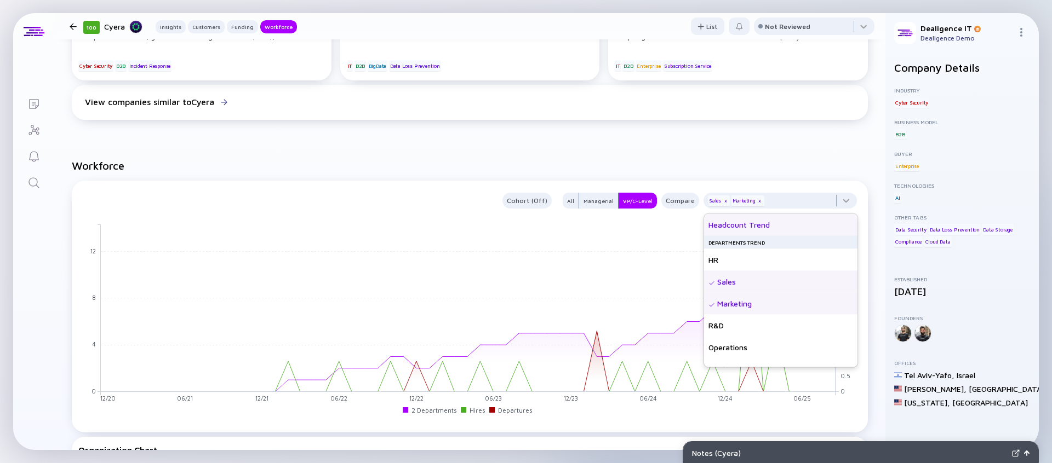
click at [792, 226] on div "Headcount Trend" at bounding box center [780, 225] width 153 height 22
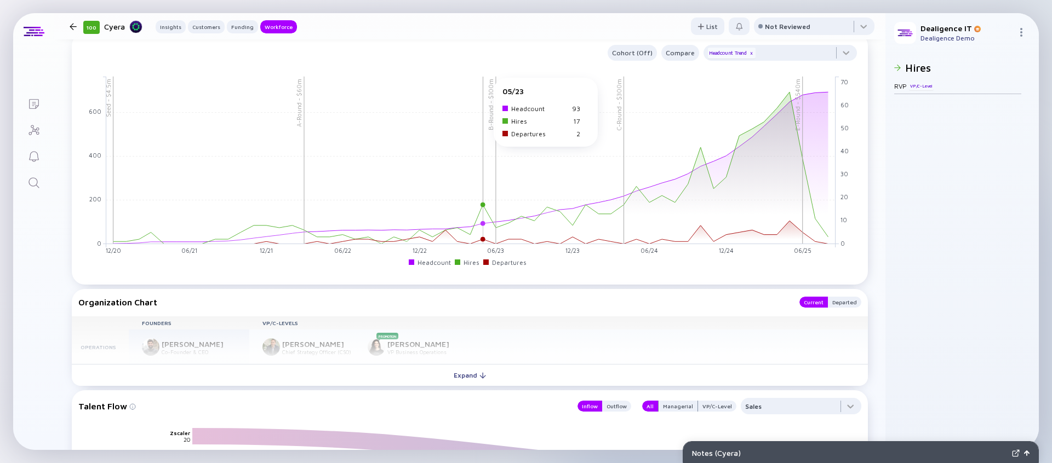
scroll to position [1269, 0]
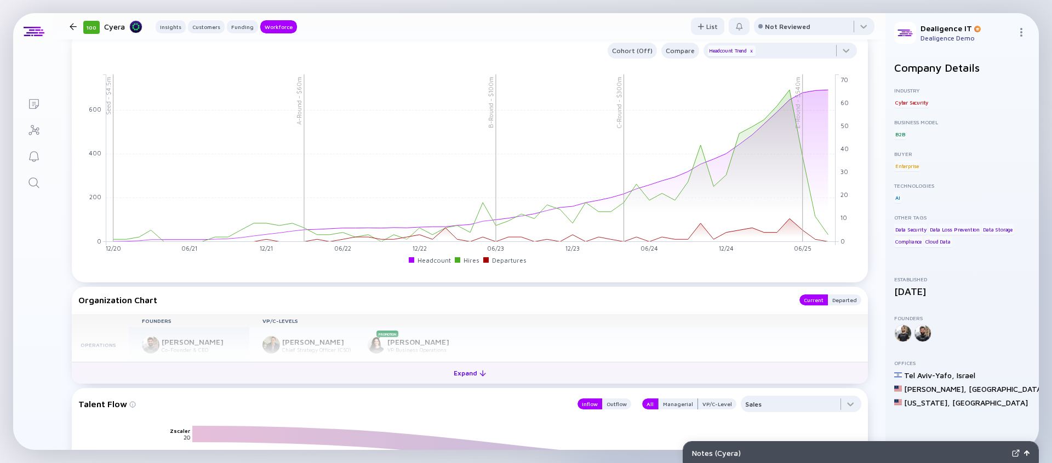
click at [469, 376] on div "Expand" at bounding box center [469, 373] width 45 height 17
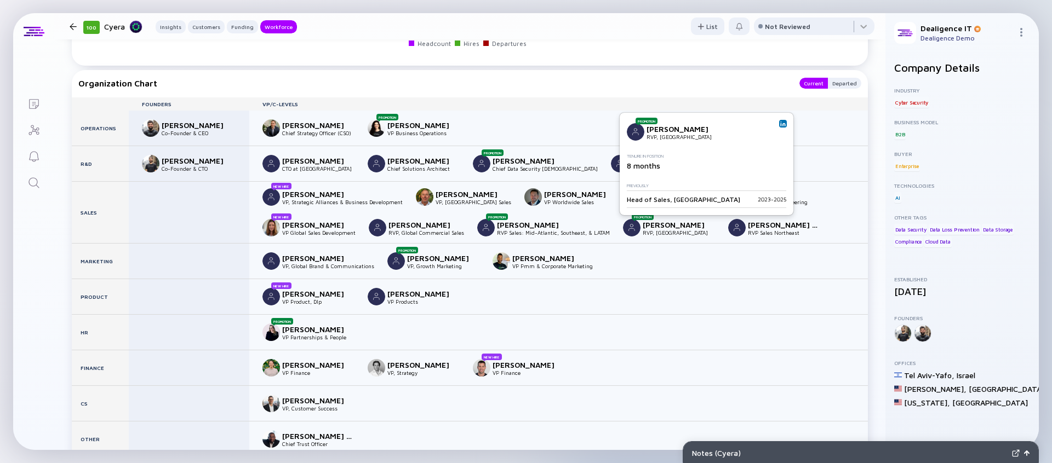
scroll to position [1482, 0]
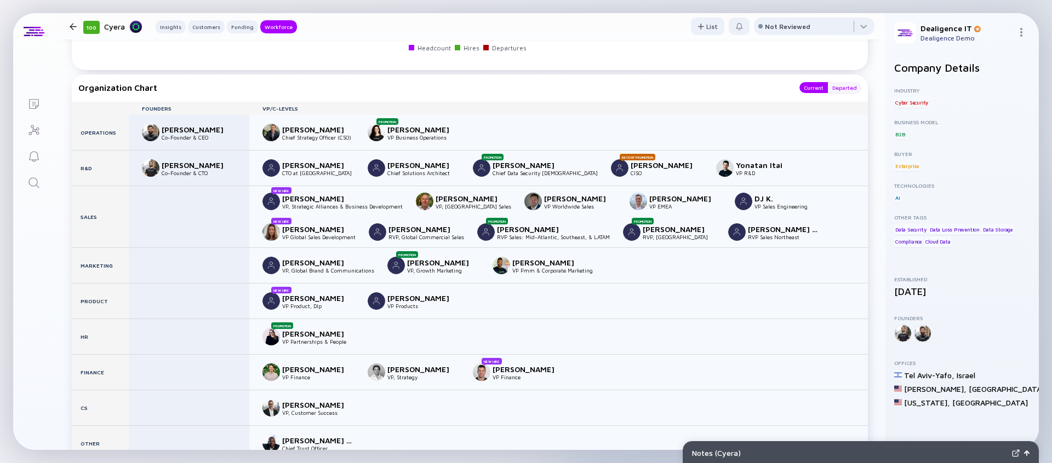
click at [846, 91] on div "Departed" at bounding box center [844, 87] width 33 height 11
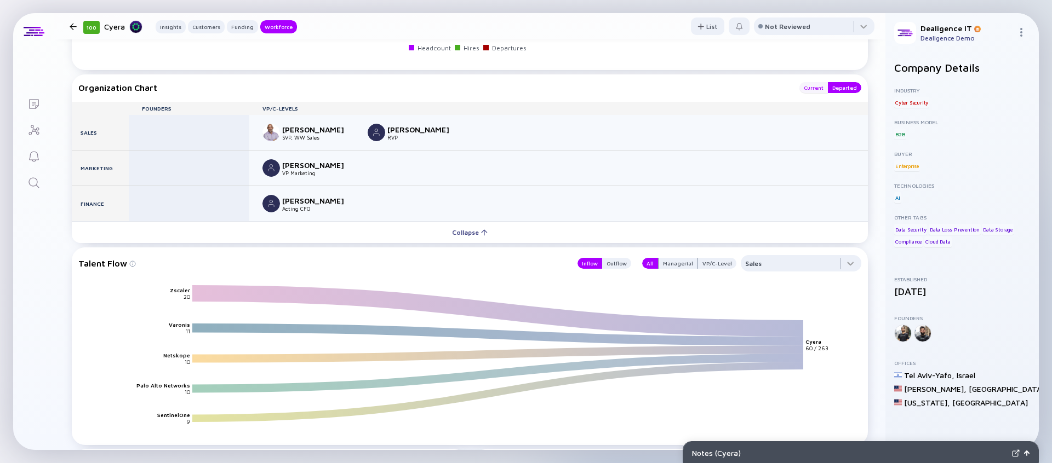
click at [817, 91] on div "Current" at bounding box center [813, 87] width 28 height 11
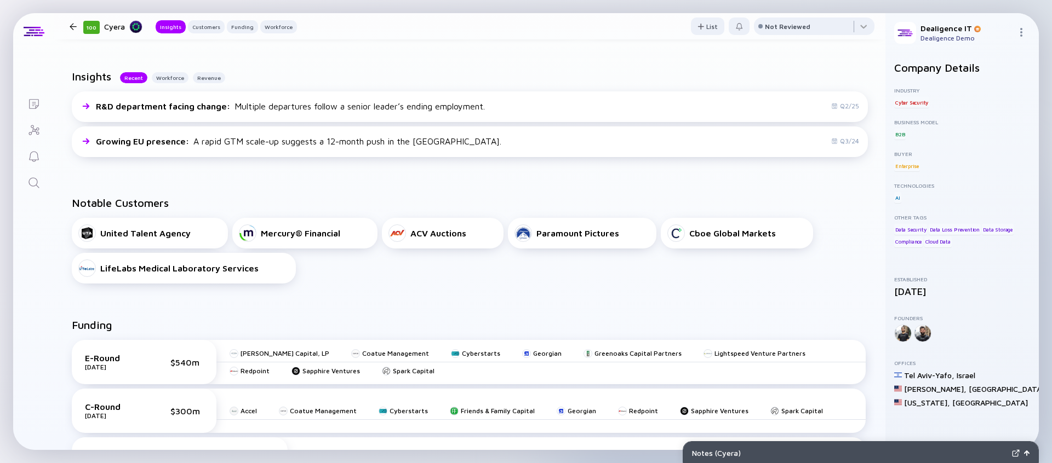
scroll to position [0, 0]
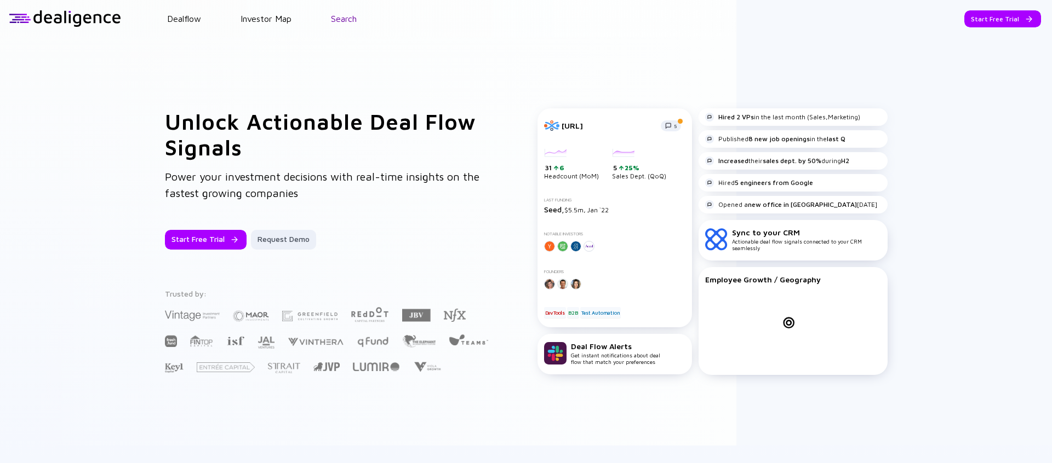
click at [346, 20] on link "Search" at bounding box center [344, 19] width 26 height 10
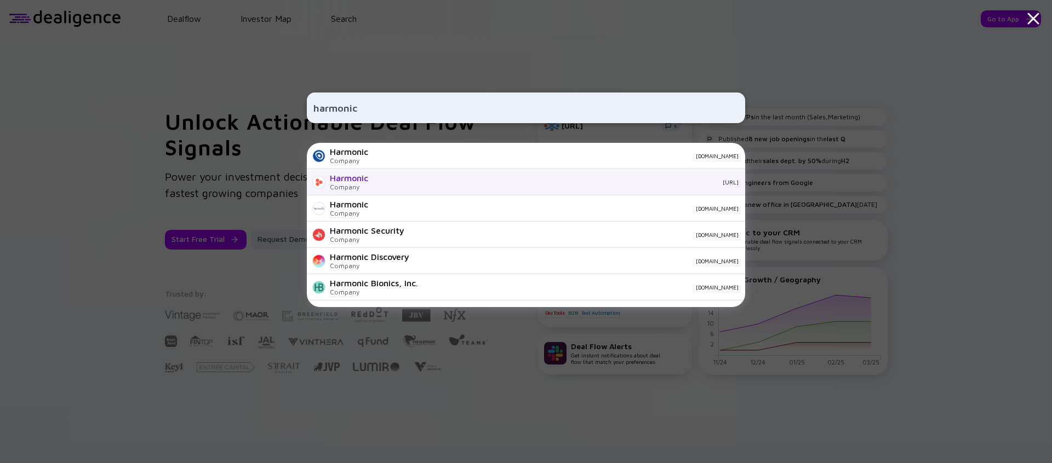
type input "harmonic"
click at [370, 181] on div "Harmonic Company [URL]" at bounding box center [526, 182] width 438 height 26
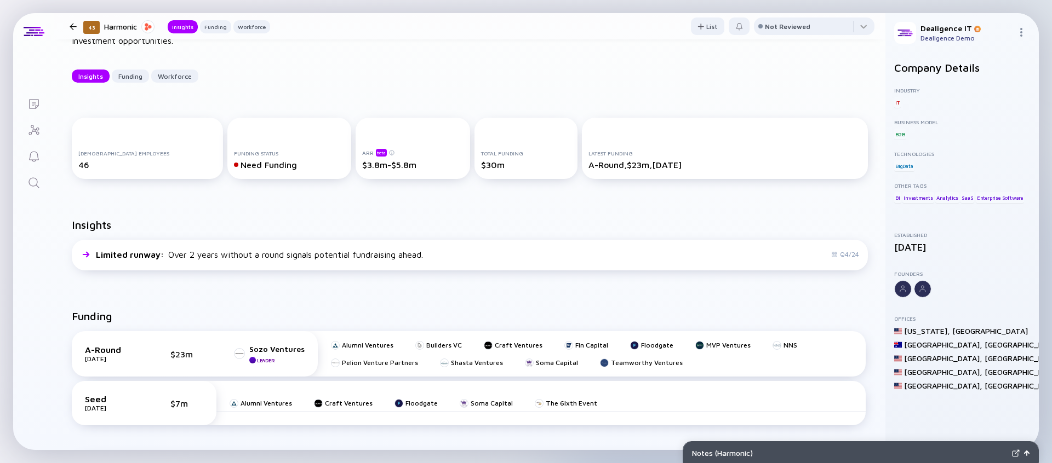
scroll to position [97, 0]
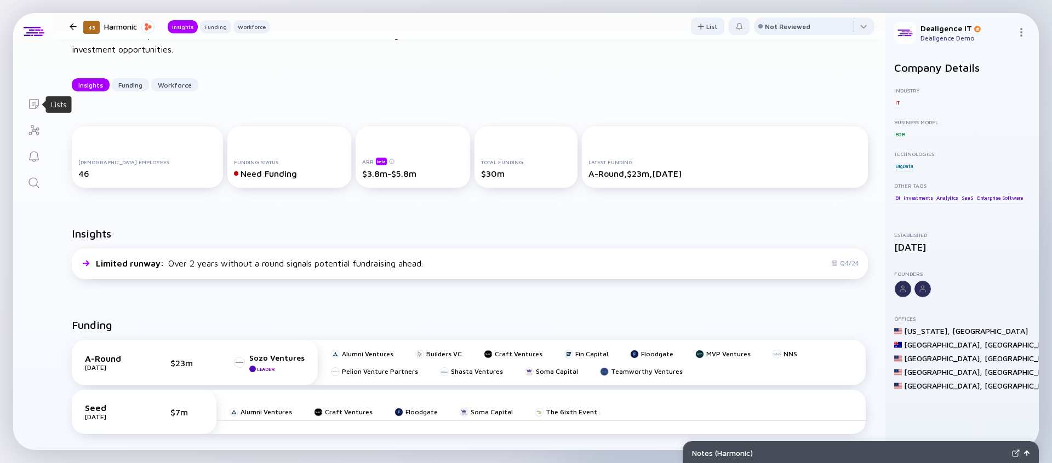
click at [32, 102] on icon "Lists" at bounding box center [33, 104] width 13 height 13
